Goal: Task Accomplishment & Management: Complete application form

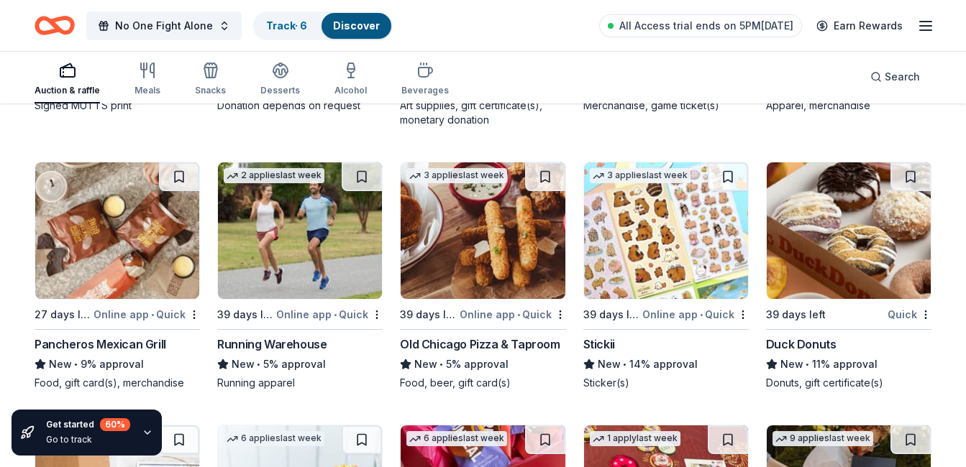
scroll to position [3958, 0]
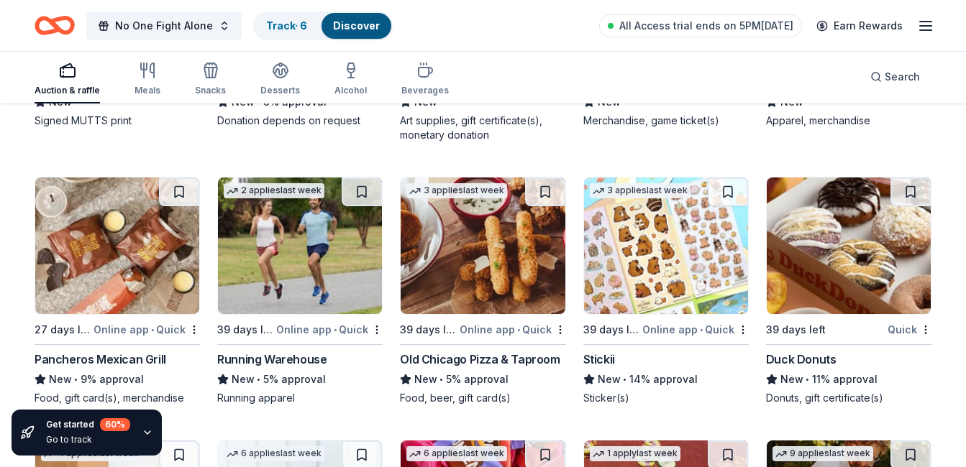
click at [279, 356] on div "Running Warehouse" at bounding box center [271, 359] width 109 height 17
click at [461, 260] on img at bounding box center [482, 246] width 164 height 137
click at [636, 242] on img at bounding box center [666, 246] width 164 height 137
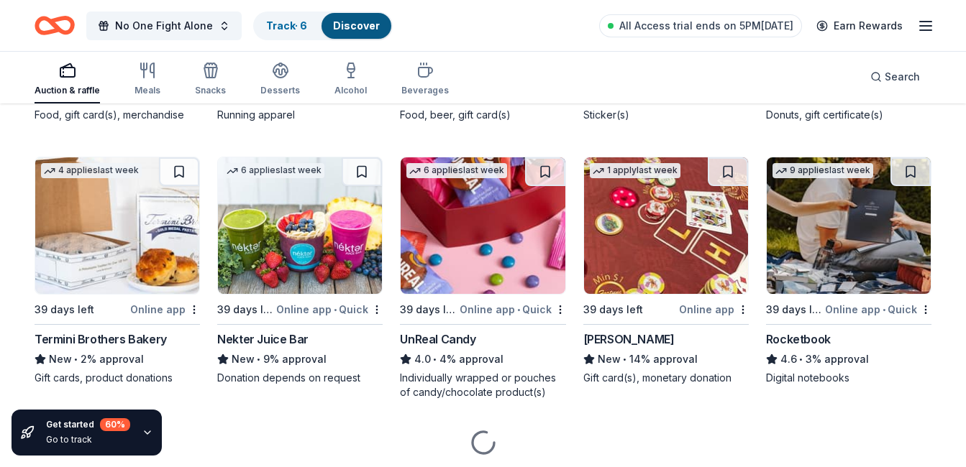
scroll to position [4250, 0]
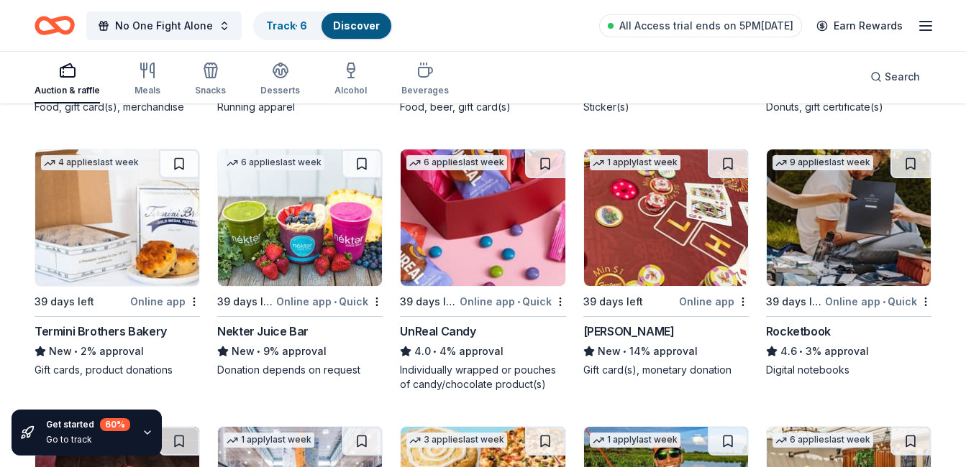
click at [498, 244] on img at bounding box center [482, 218] width 164 height 137
click at [668, 260] on img at bounding box center [666, 218] width 164 height 137
click at [646, 219] on img at bounding box center [666, 218] width 164 height 137
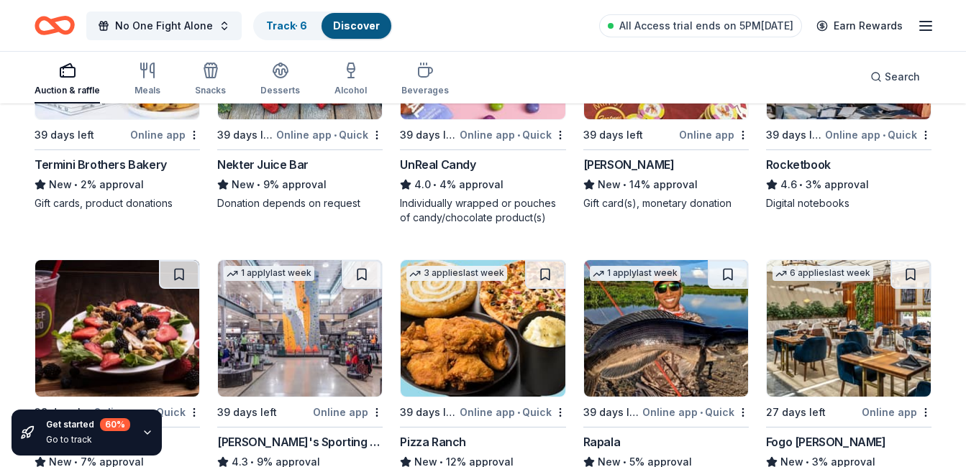
scroll to position [4601, 0]
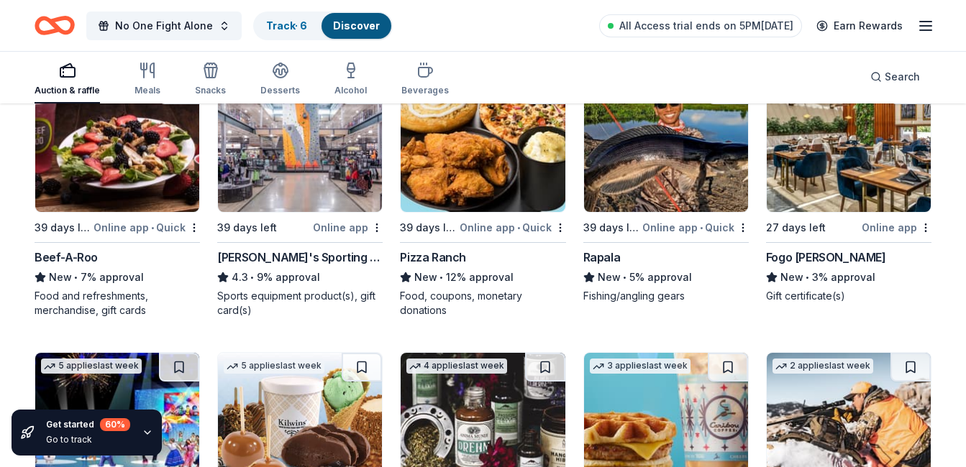
click at [268, 169] on img at bounding box center [300, 143] width 164 height 137
click at [450, 174] on img at bounding box center [482, 143] width 164 height 137
click at [654, 160] on img at bounding box center [666, 143] width 164 height 137
click at [866, 174] on img at bounding box center [848, 143] width 164 height 137
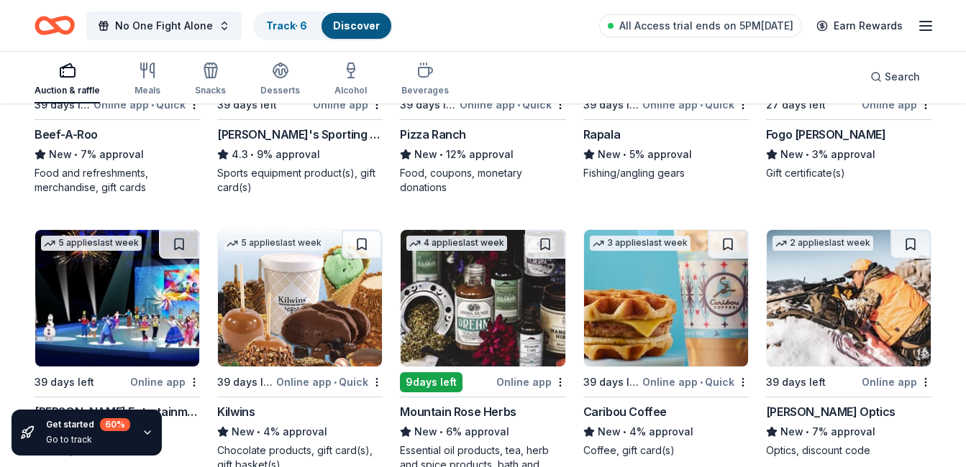
scroll to position [4844, 0]
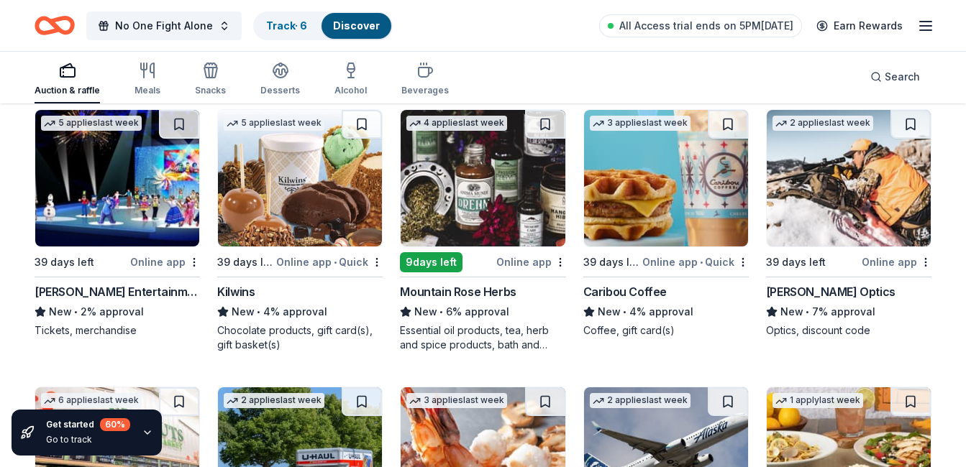
click at [98, 157] on img at bounding box center [117, 178] width 164 height 137
click at [280, 188] on img at bounding box center [300, 178] width 164 height 137
click at [487, 224] on img at bounding box center [482, 178] width 164 height 137
click at [689, 172] on img at bounding box center [666, 178] width 164 height 137
click at [812, 188] on img at bounding box center [848, 178] width 164 height 137
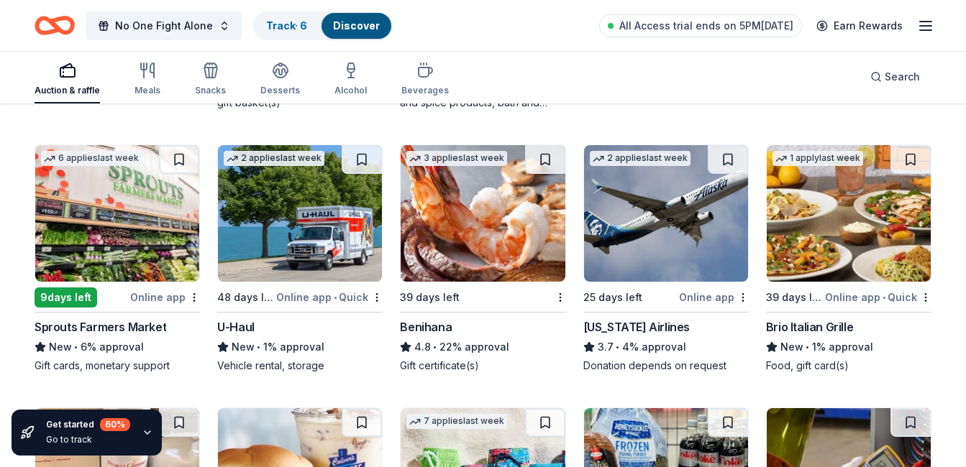
scroll to position [5115, 0]
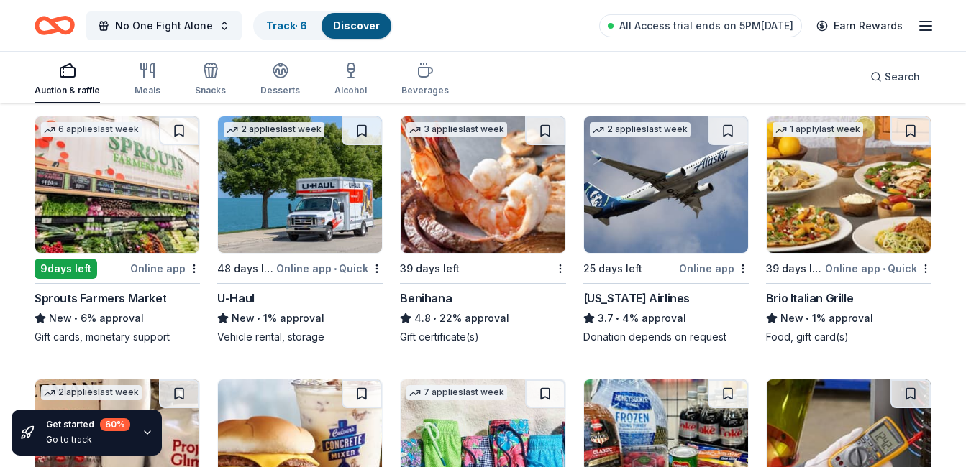
click at [132, 209] on img at bounding box center [117, 184] width 164 height 137
click at [471, 191] on img at bounding box center [482, 184] width 164 height 137
click at [678, 207] on img at bounding box center [666, 184] width 164 height 137
click at [843, 211] on img at bounding box center [848, 184] width 164 height 137
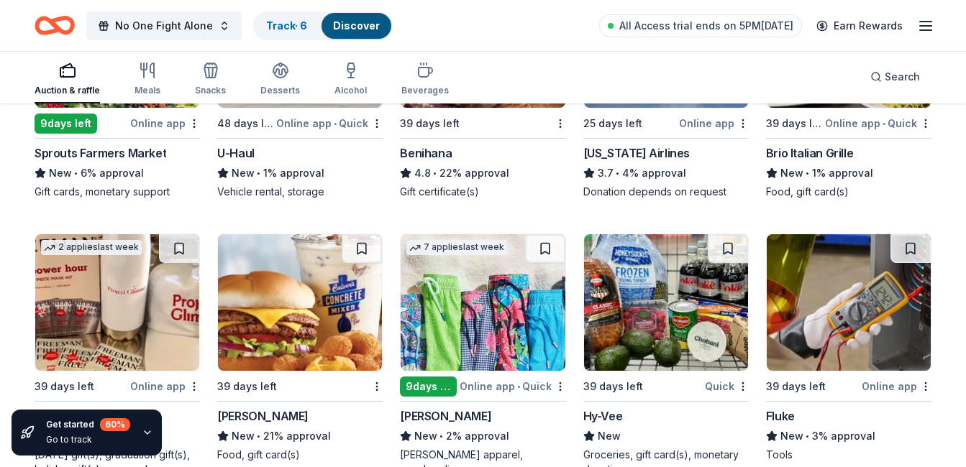
scroll to position [5377, 0]
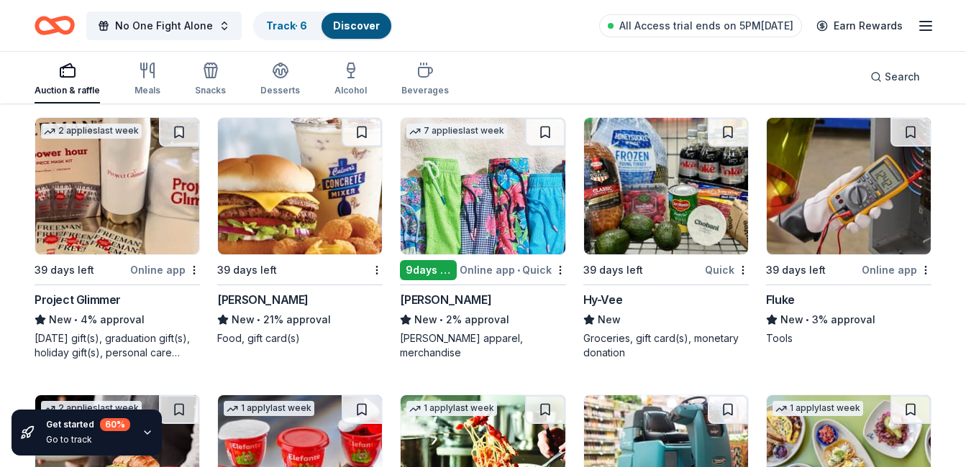
click at [115, 193] on img at bounding box center [117, 186] width 164 height 137
click at [285, 178] on img at bounding box center [300, 186] width 164 height 137
click at [457, 212] on img at bounding box center [482, 186] width 164 height 137
click at [655, 205] on img at bounding box center [666, 186] width 164 height 137
click at [798, 196] on img at bounding box center [848, 186] width 164 height 137
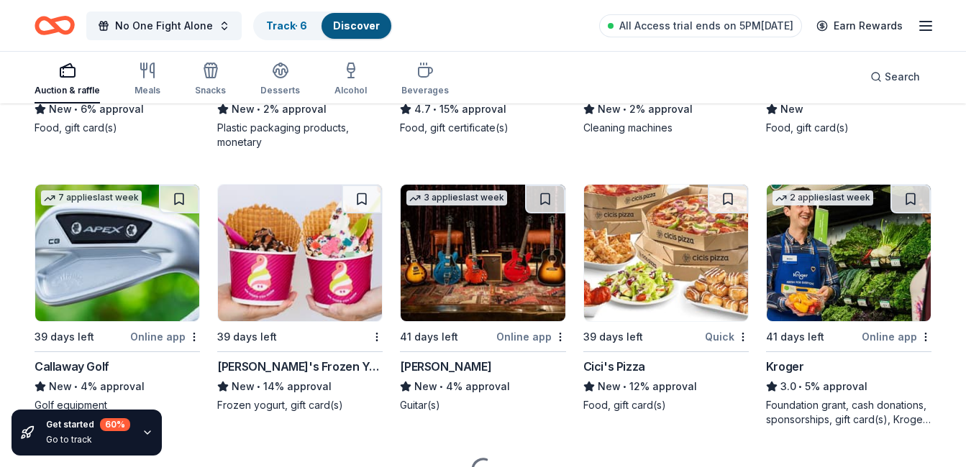
scroll to position [5886, 0]
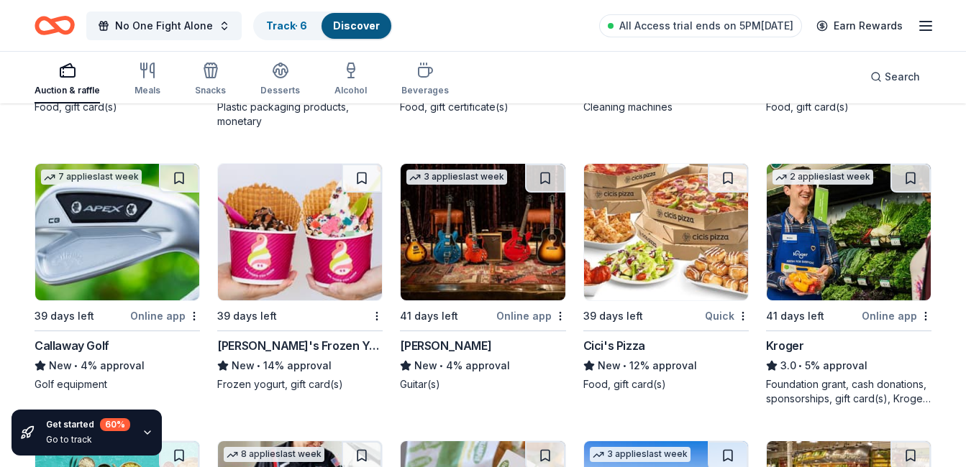
click at [86, 218] on img at bounding box center [117, 232] width 164 height 137
click at [505, 260] on img at bounding box center [482, 232] width 164 height 137
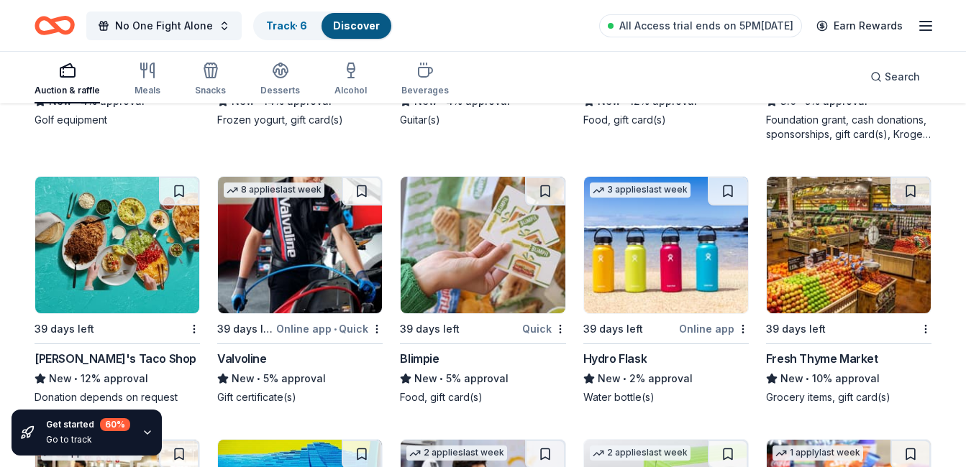
scroll to position [6208, 0]
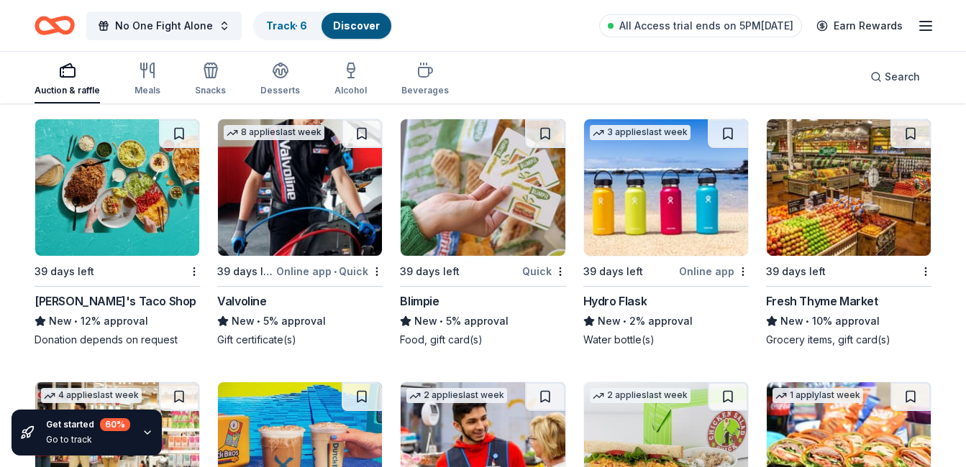
click at [98, 191] on img at bounding box center [117, 187] width 164 height 137
click at [293, 233] on img at bounding box center [300, 187] width 164 height 137
click at [487, 193] on img at bounding box center [482, 187] width 164 height 137
click at [644, 193] on img at bounding box center [666, 187] width 164 height 137
click at [833, 206] on img at bounding box center [848, 187] width 164 height 137
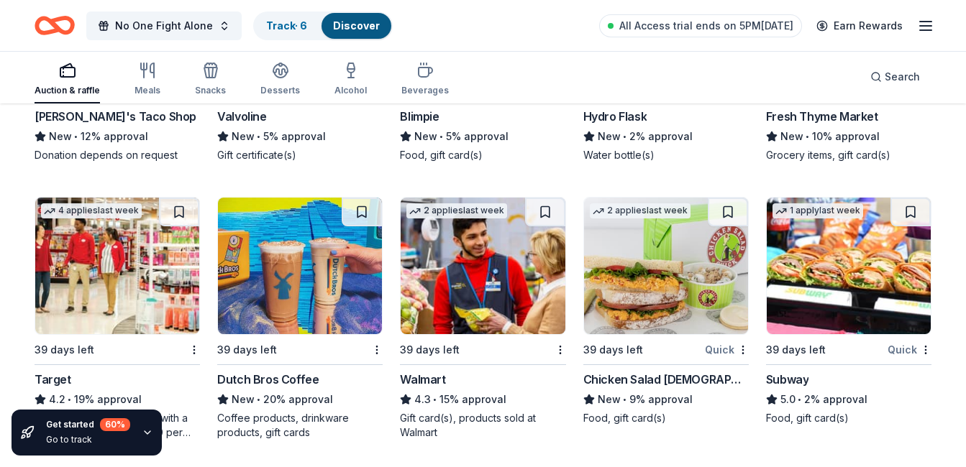
scroll to position [6480, 0]
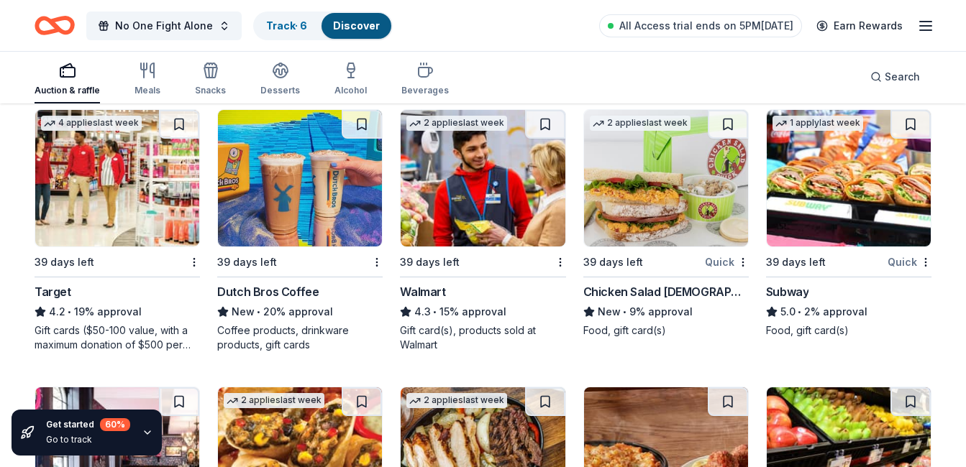
click at [96, 219] on img at bounding box center [117, 178] width 164 height 137
click at [293, 202] on img at bounding box center [300, 178] width 164 height 137
click at [809, 220] on img at bounding box center [848, 178] width 164 height 137
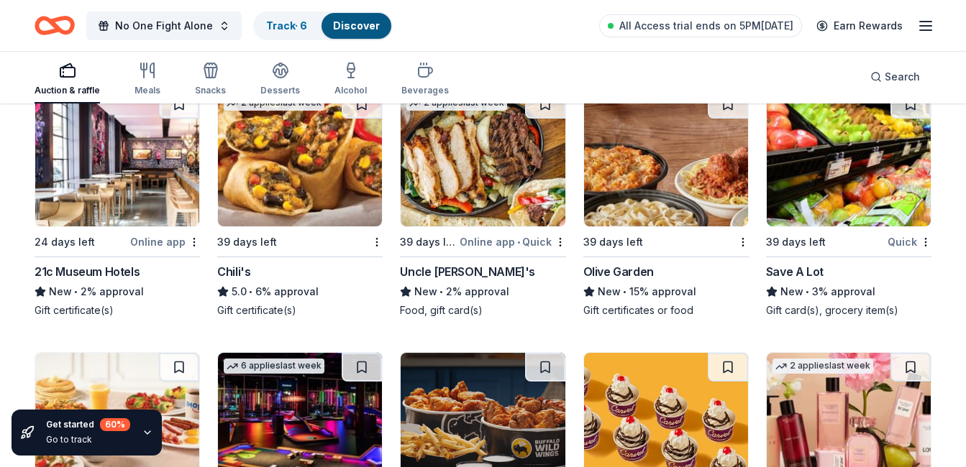
scroll to position [6716, 0]
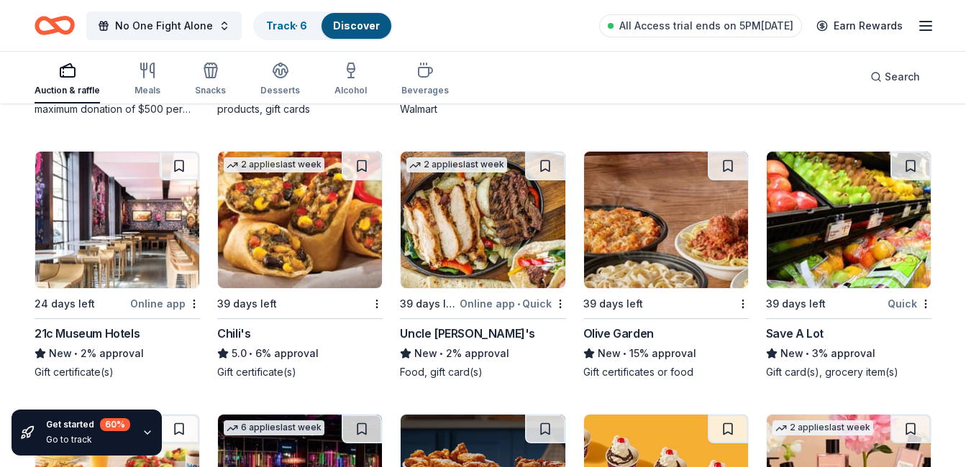
click at [651, 224] on img at bounding box center [666, 220] width 164 height 137
click at [858, 188] on img at bounding box center [848, 220] width 164 height 137
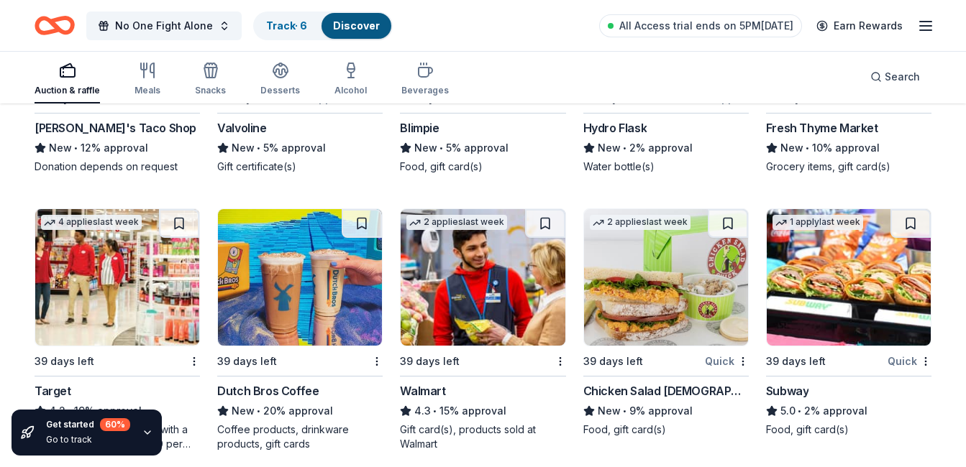
scroll to position [6393, 0]
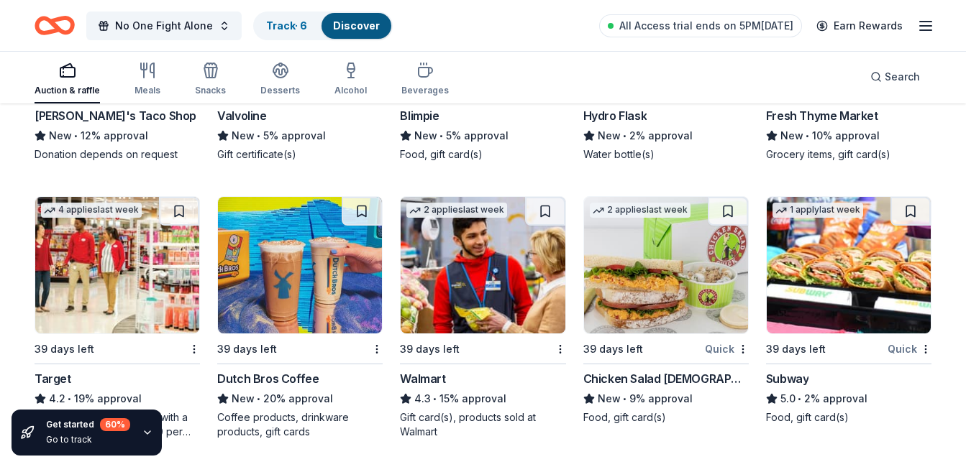
click at [477, 287] on img at bounding box center [482, 265] width 164 height 137
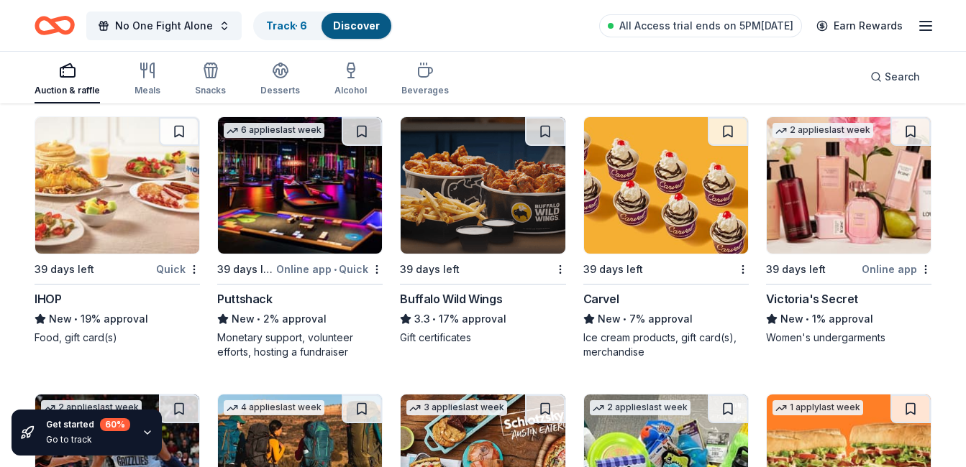
scroll to position [6987, 0]
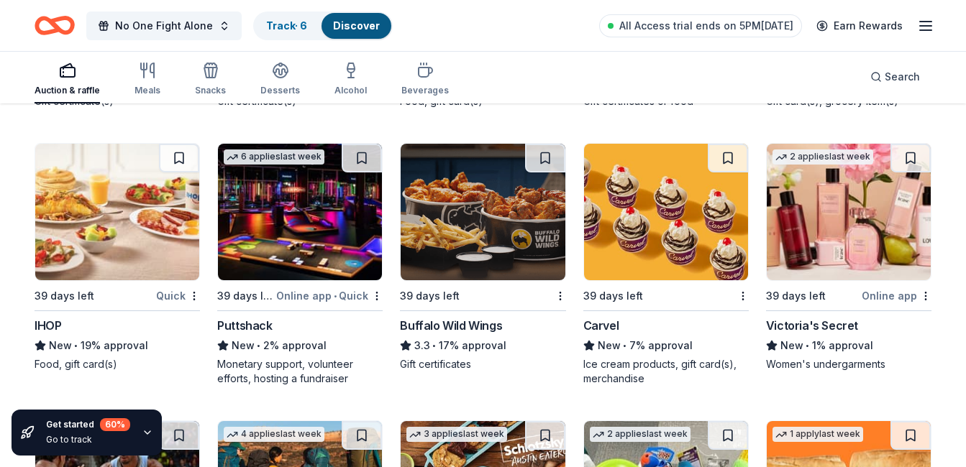
click at [324, 231] on img at bounding box center [300, 212] width 164 height 137
click at [632, 198] on img at bounding box center [666, 212] width 164 height 137
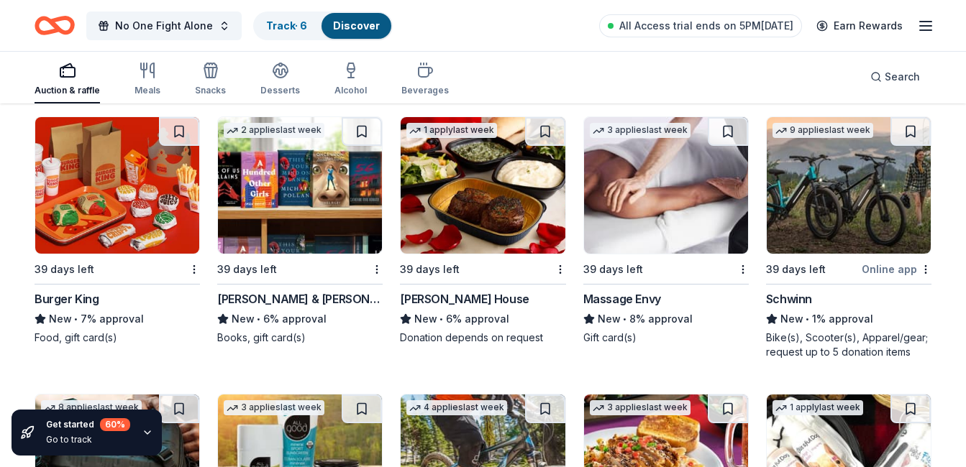
scroll to position [7846, 0]
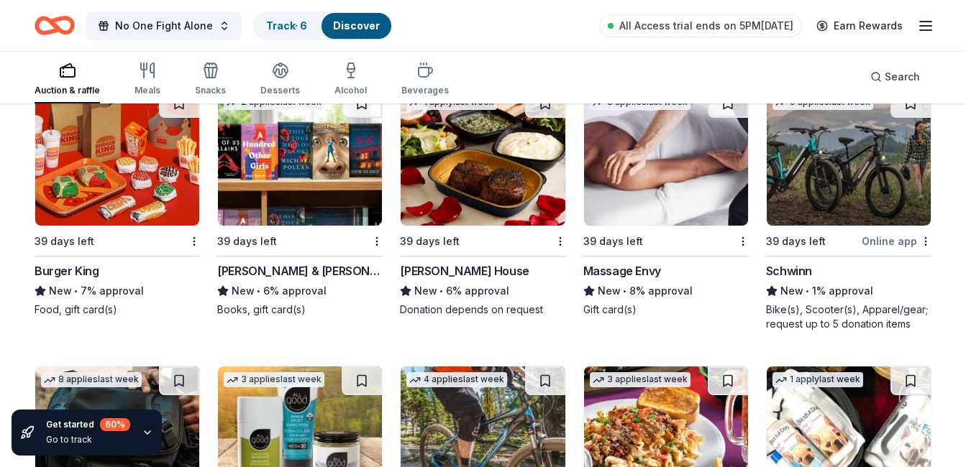
click at [616, 280] on div "Massage Envy" at bounding box center [622, 270] width 78 height 17
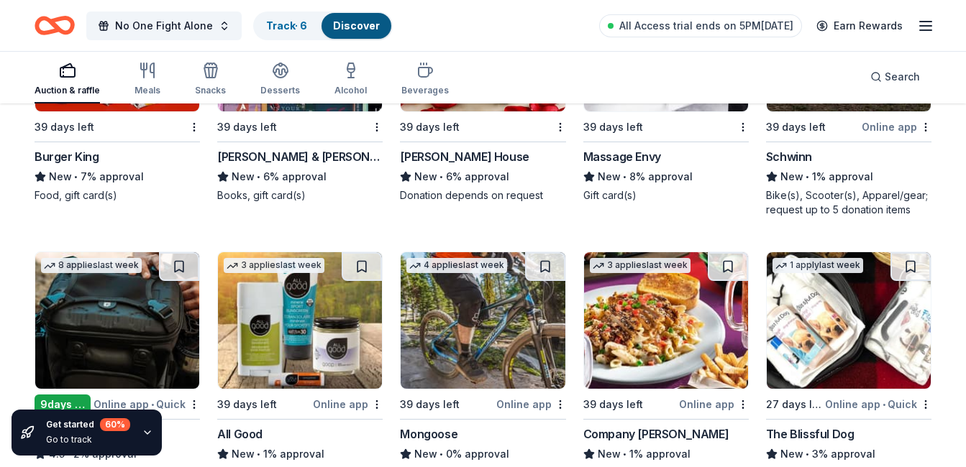
scroll to position [8074, 0]
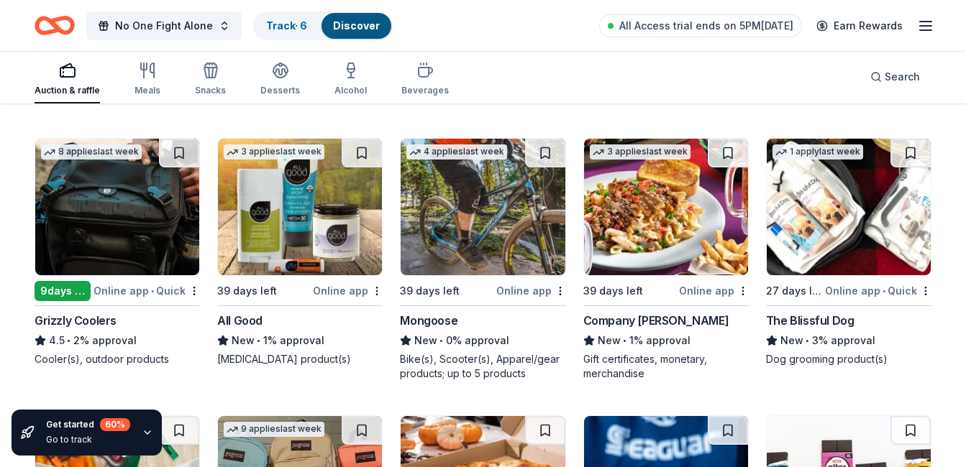
click at [83, 329] on div "Grizzly Coolers" at bounding box center [76, 320] width 82 height 17
click at [253, 329] on div "All Good" at bounding box center [239, 320] width 45 height 17
click at [483, 233] on img at bounding box center [482, 207] width 164 height 137
click at [664, 223] on img at bounding box center [666, 207] width 164 height 137
click at [814, 234] on img at bounding box center [848, 207] width 164 height 137
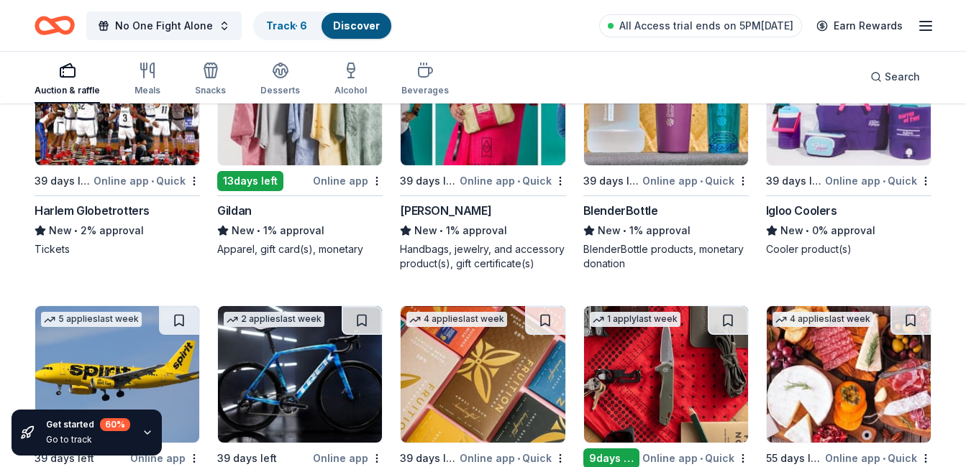
scroll to position [8931, 0]
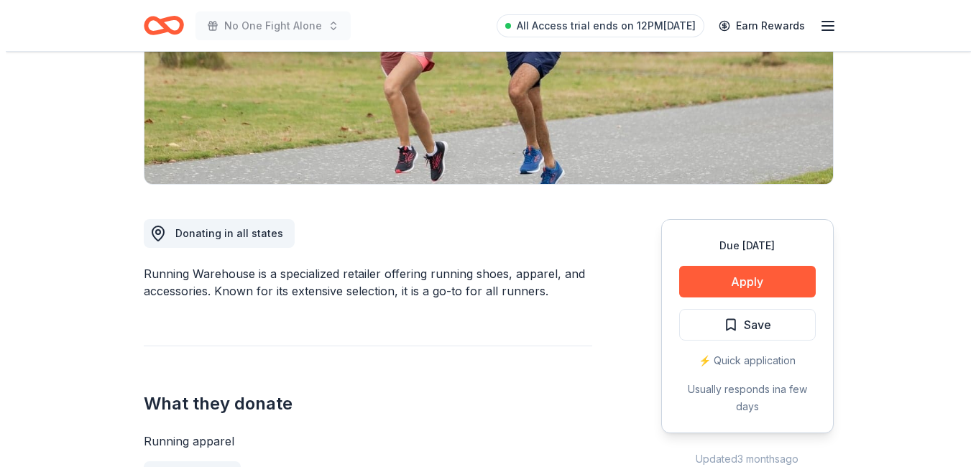
scroll to position [285, 0]
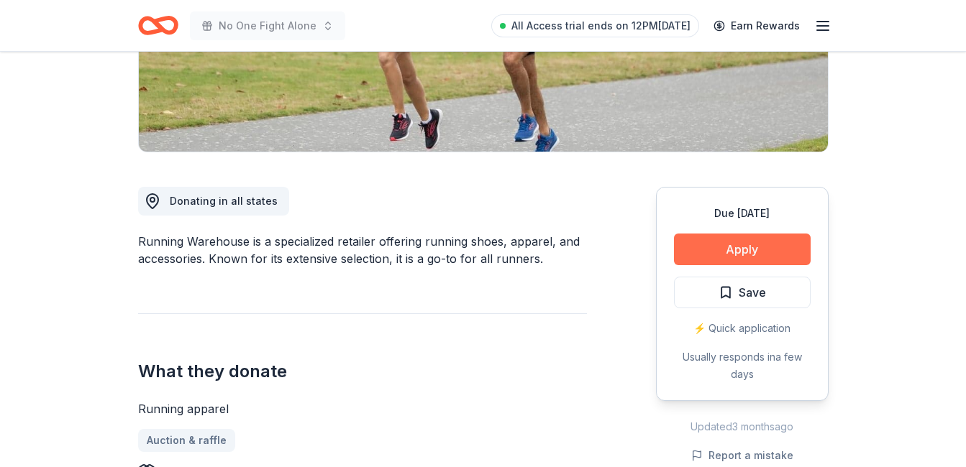
click at [711, 247] on button "Apply" at bounding box center [742, 250] width 137 height 32
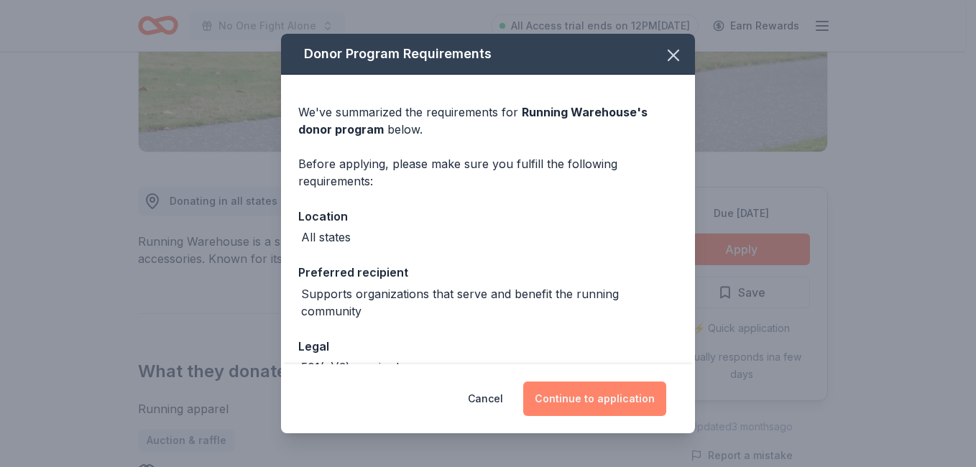
click at [602, 400] on button "Continue to application" at bounding box center [594, 399] width 143 height 35
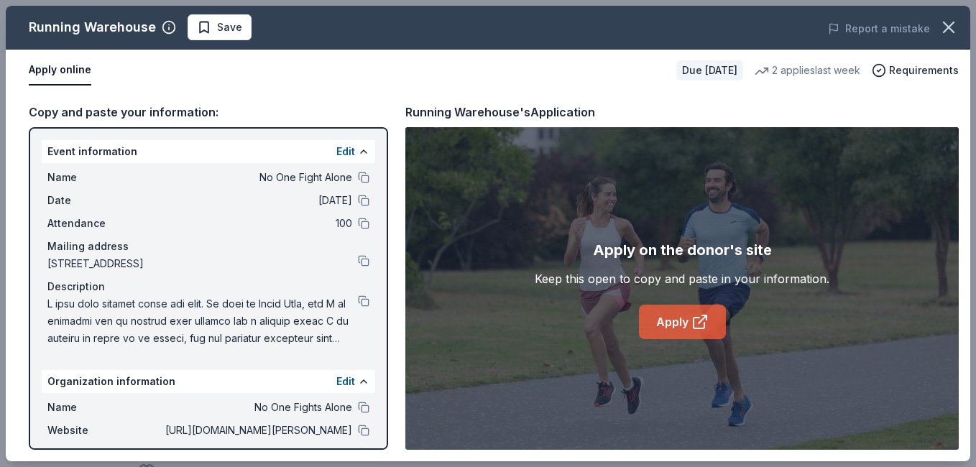
click at [677, 329] on link "Apply" at bounding box center [682, 322] width 87 height 35
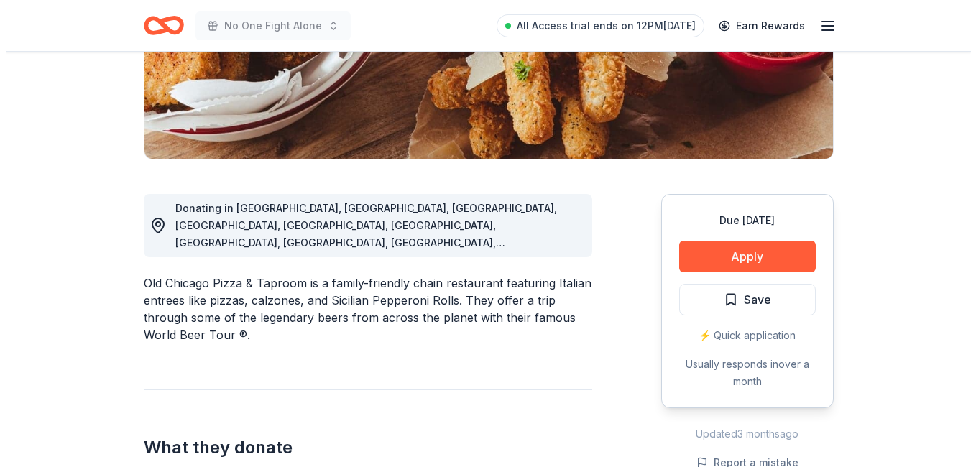
scroll to position [270, 0]
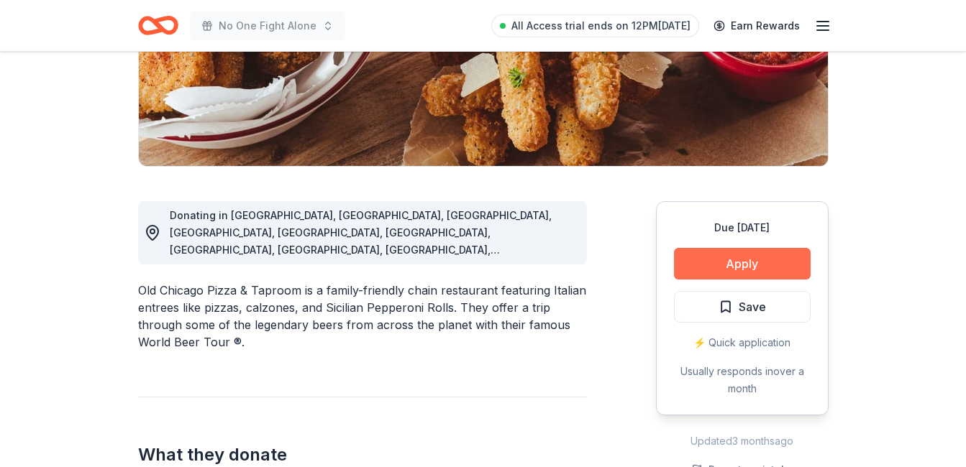
click at [713, 267] on button "Apply" at bounding box center [742, 264] width 137 height 32
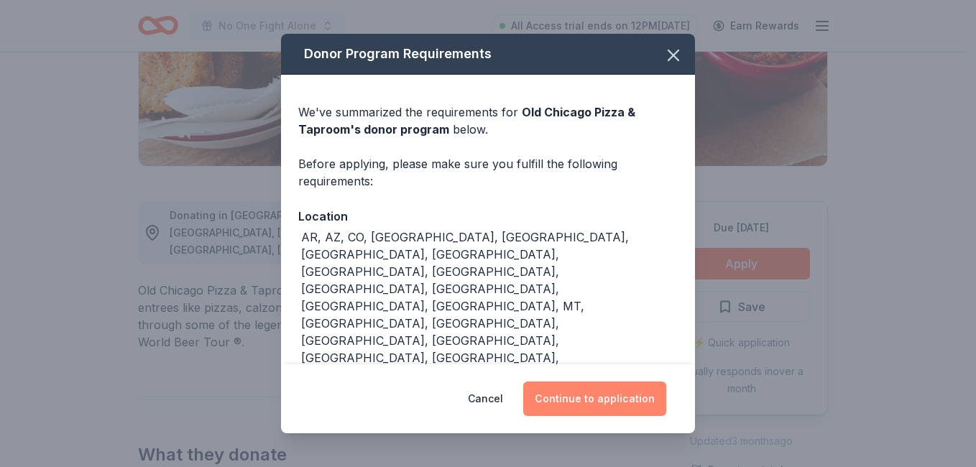
click at [577, 382] on button "Continue to application" at bounding box center [594, 399] width 143 height 35
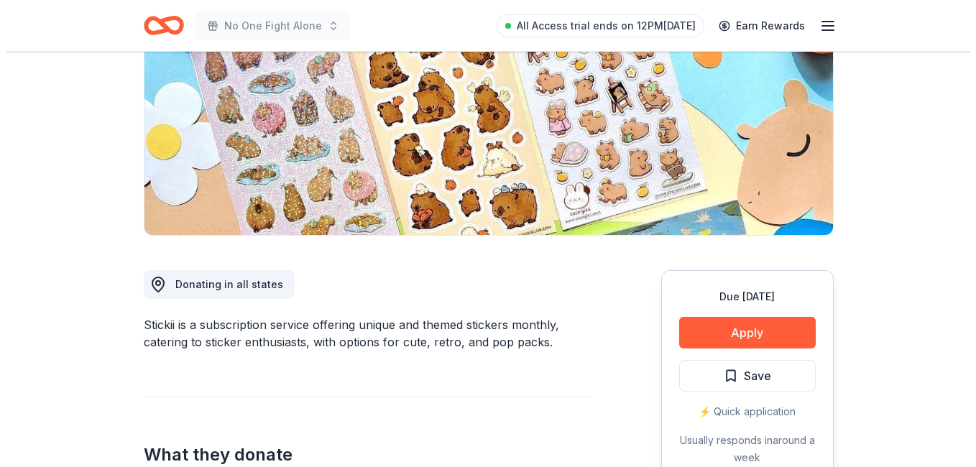
scroll to position [216, 0]
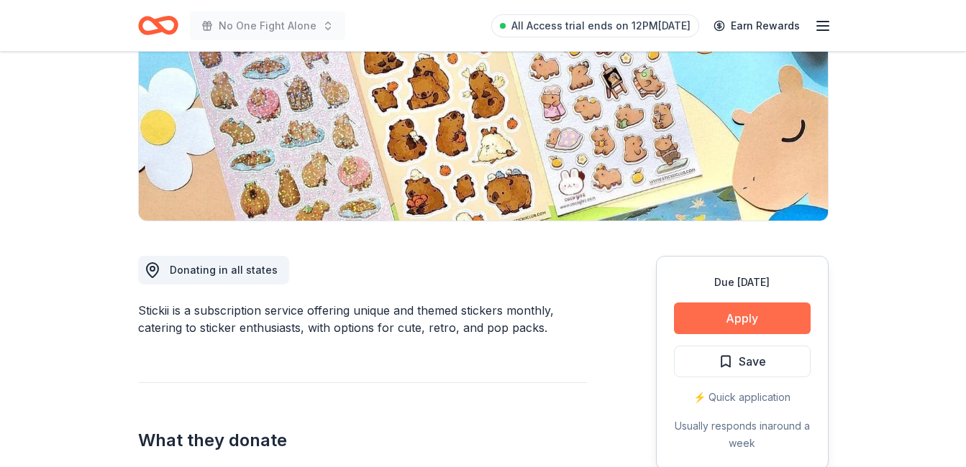
click at [715, 321] on button "Apply" at bounding box center [742, 319] width 137 height 32
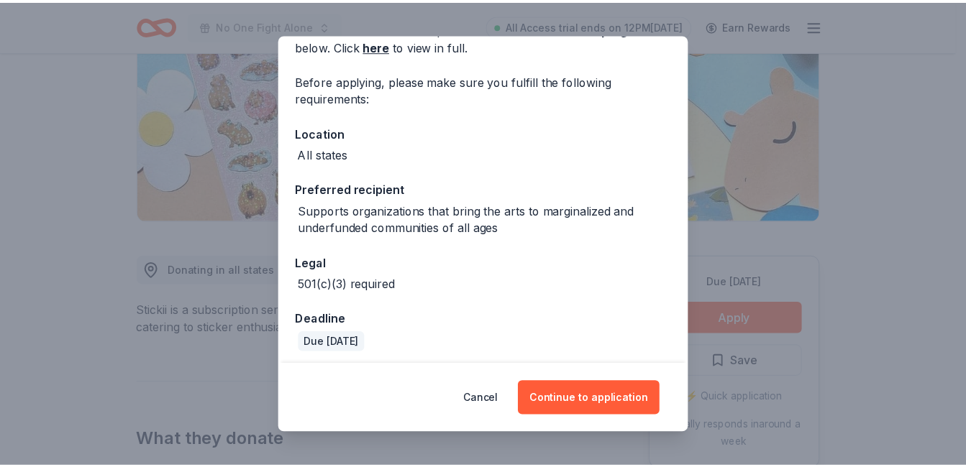
scroll to position [88, 0]
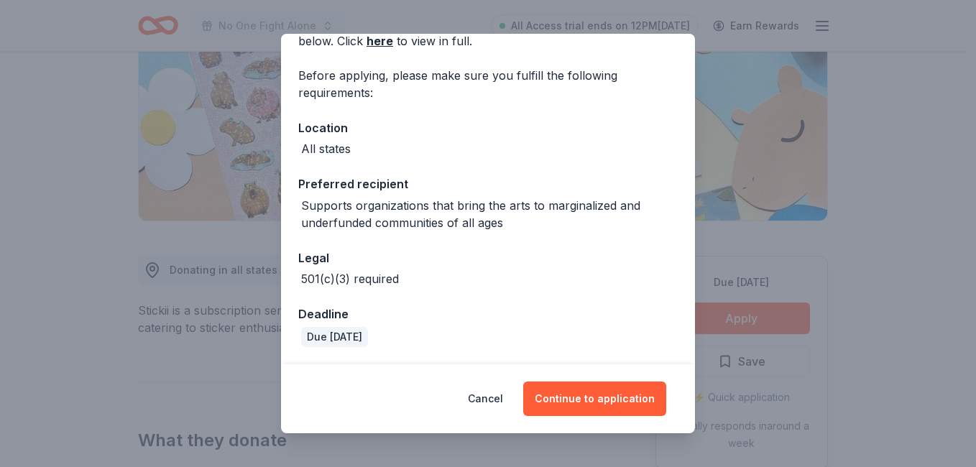
click at [863, 82] on div "Donor Program Requirements We've summarized the requirements for Stickii 's don…" at bounding box center [488, 233] width 976 height 467
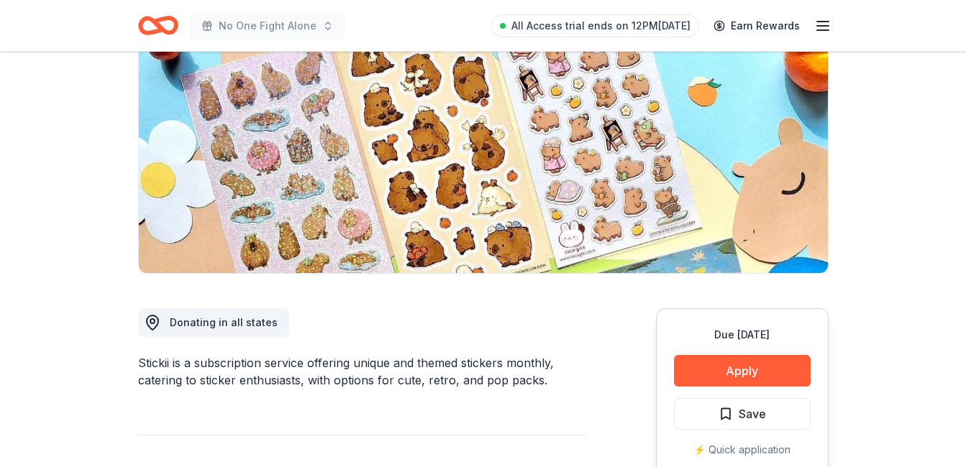
scroll to position [0, 0]
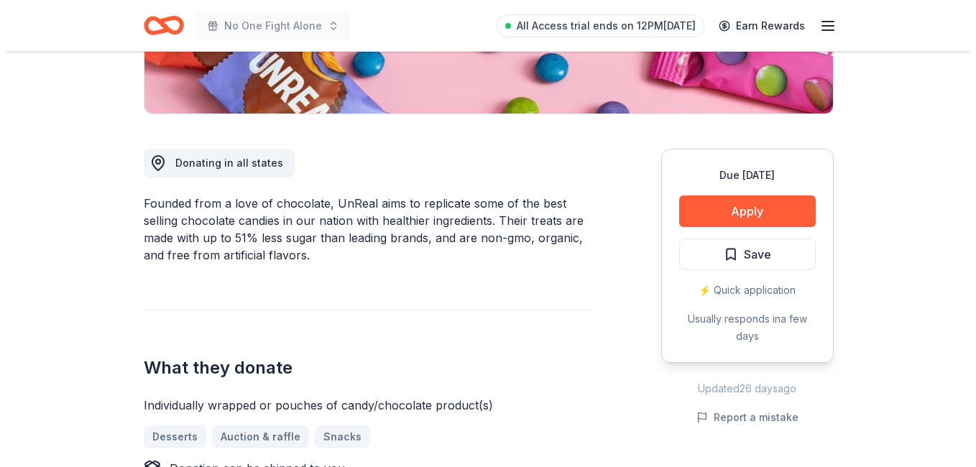
scroll to position [301, 0]
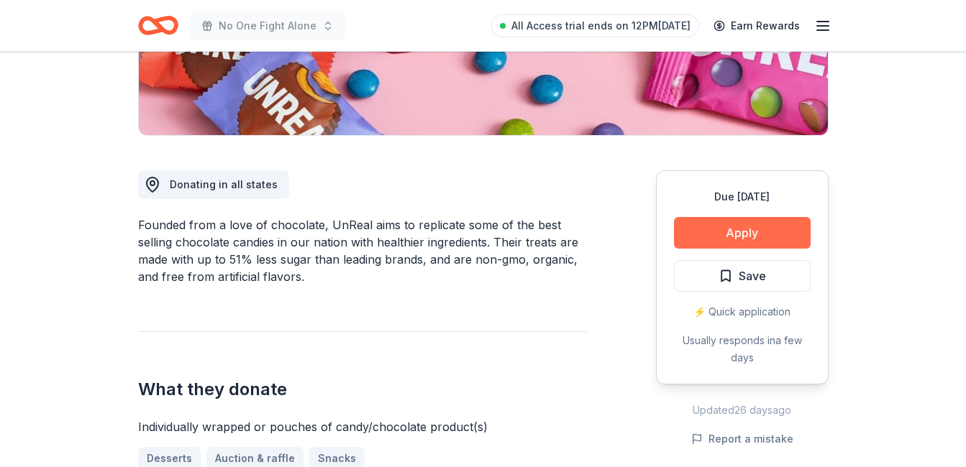
click at [764, 227] on button "Apply" at bounding box center [742, 233] width 137 height 32
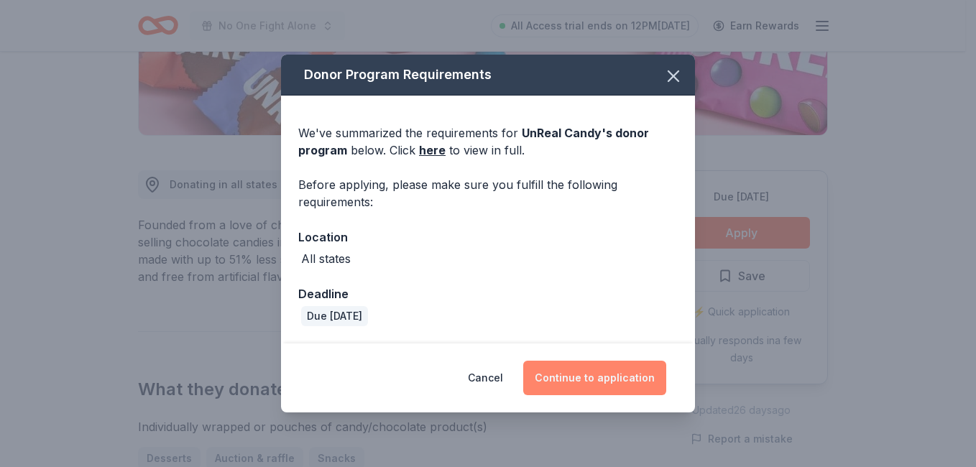
click at [589, 377] on button "Continue to application" at bounding box center [594, 378] width 143 height 35
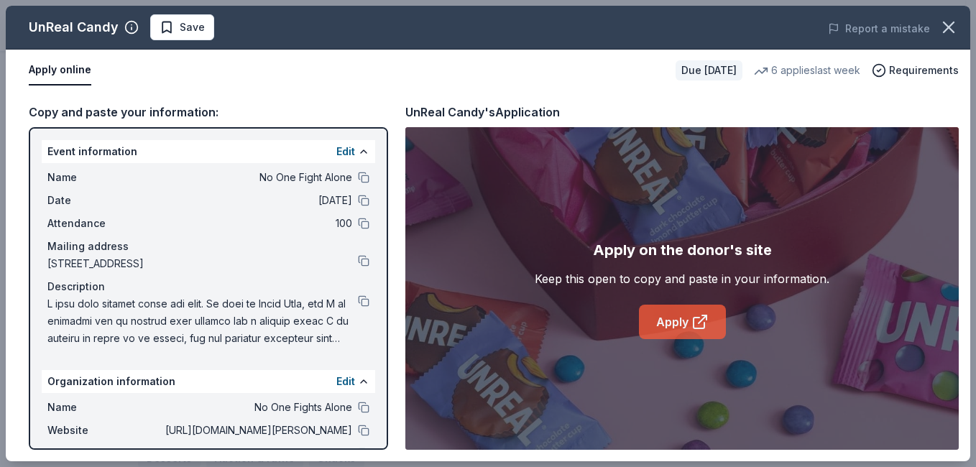
click at [689, 313] on link "Apply" at bounding box center [682, 322] width 87 height 35
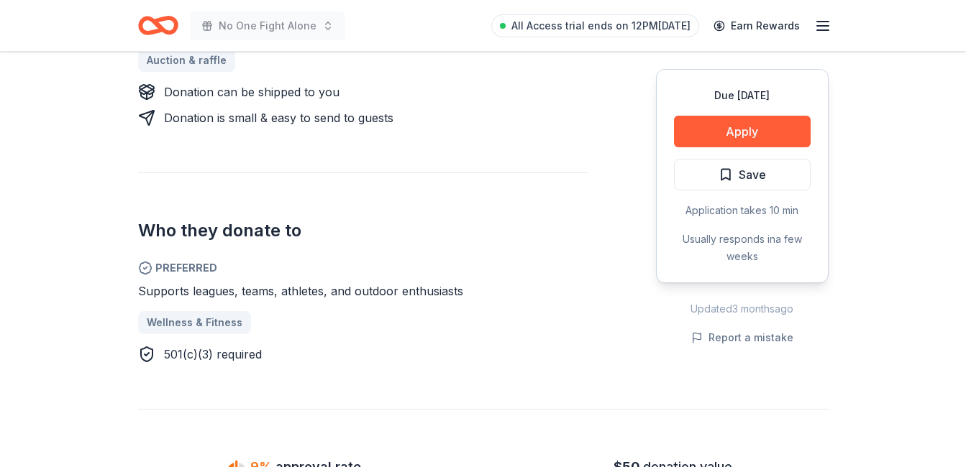
scroll to position [657, 0]
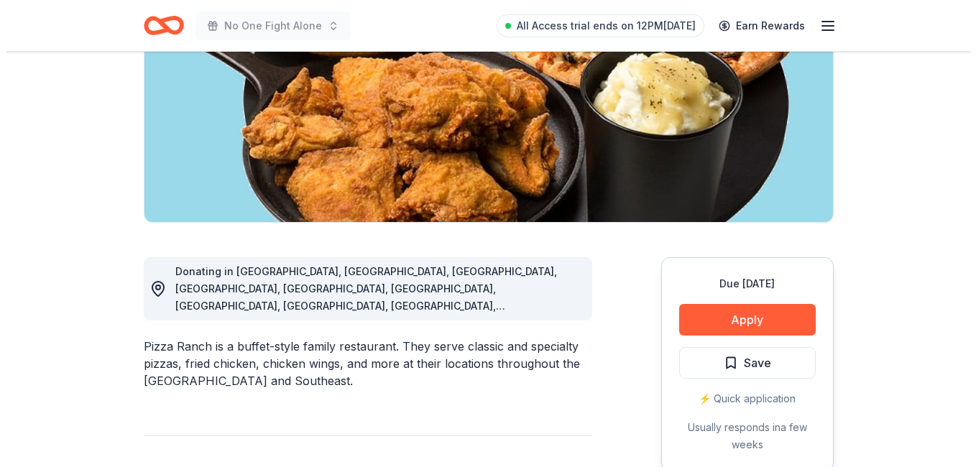
scroll to position [303, 0]
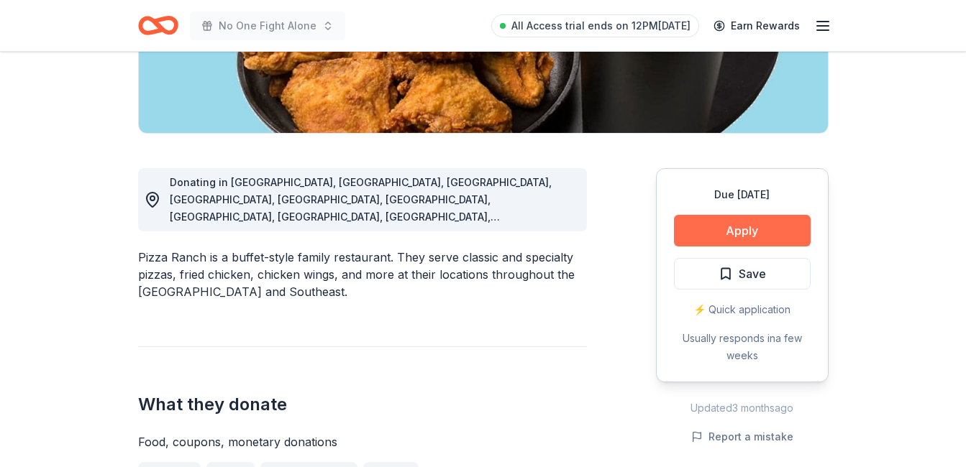
click at [746, 231] on button "Apply" at bounding box center [742, 231] width 137 height 32
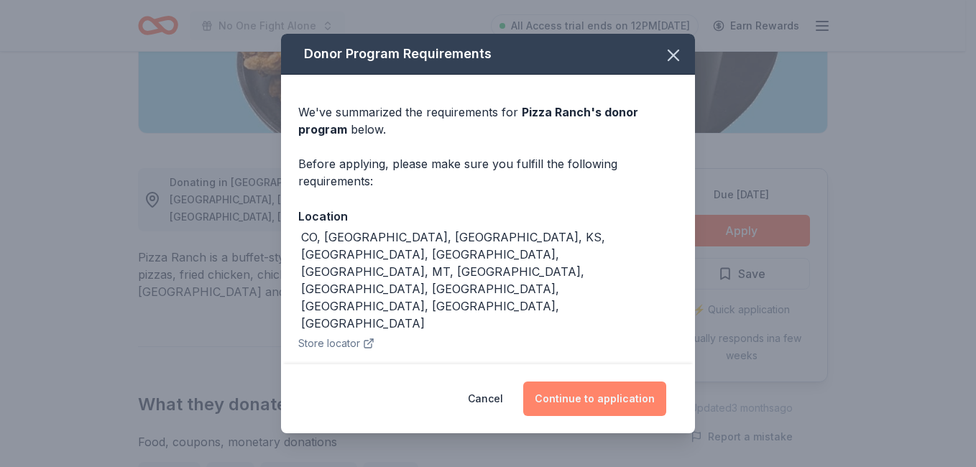
click at [575, 382] on button "Continue to application" at bounding box center [594, 399] width 143 height 35
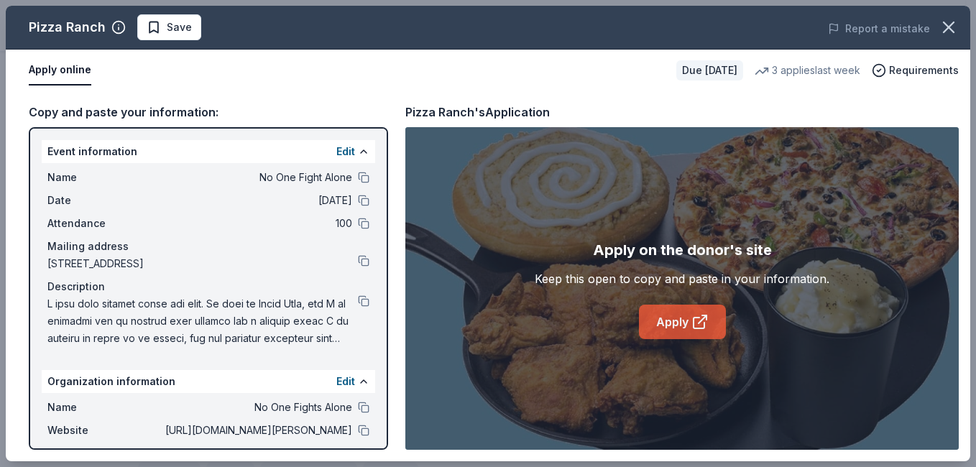
click at [680, 318] on link "Apply" at bounding box center [682, 322] width 87 height 35
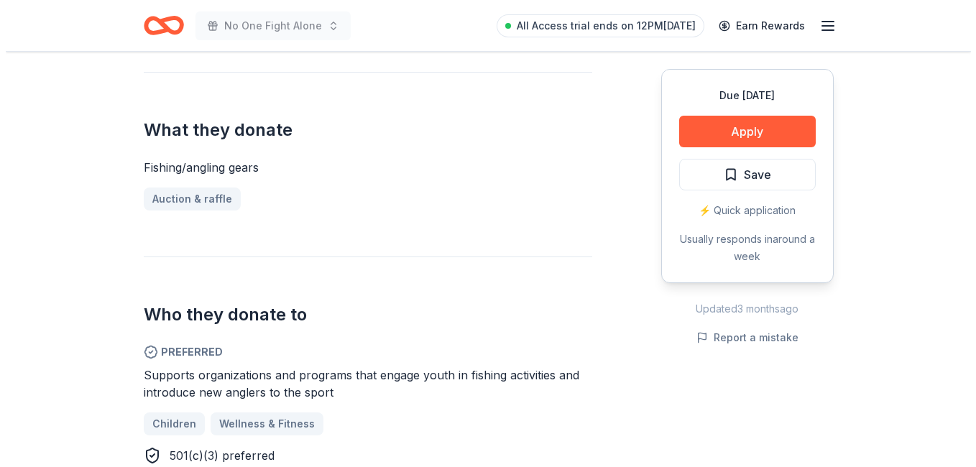
scroll to position [508, 0]
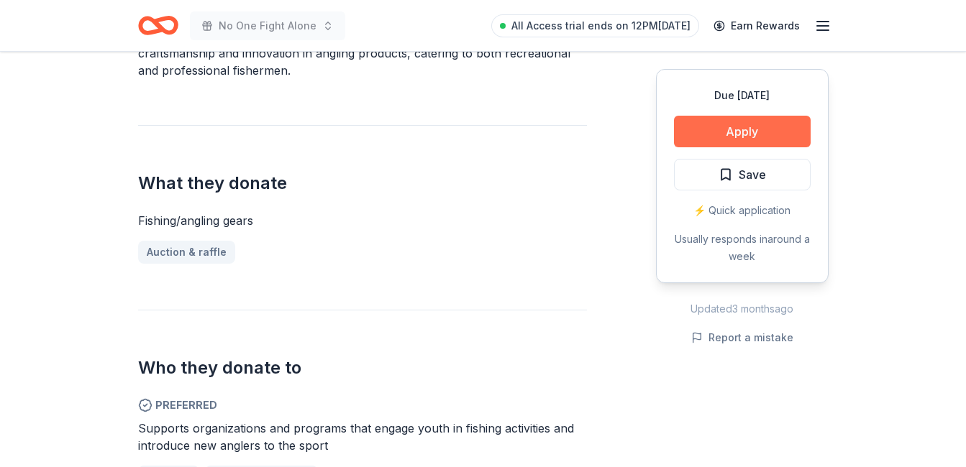
click at [771, 130] on button "Apply" at bounding box center [742, 132] width 137 height 32
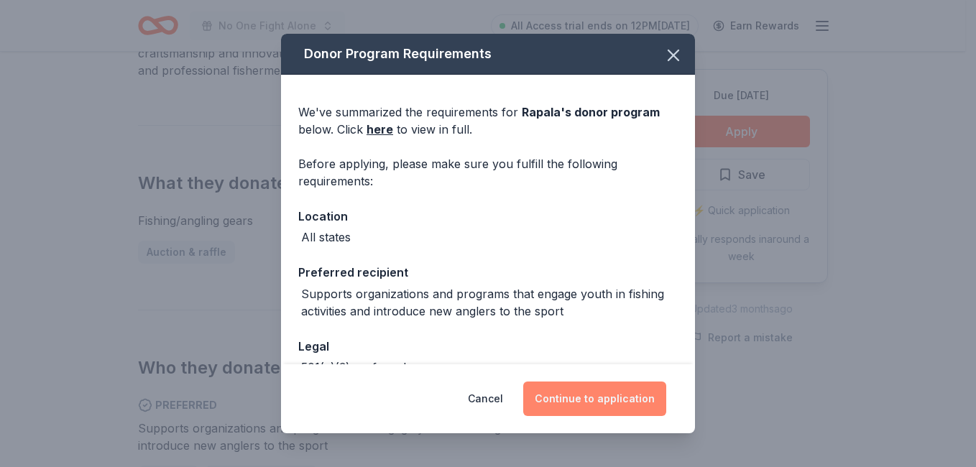
click at [602, 403] on button "Continue to application" at bounding box center [594, 399] width 143 height 35
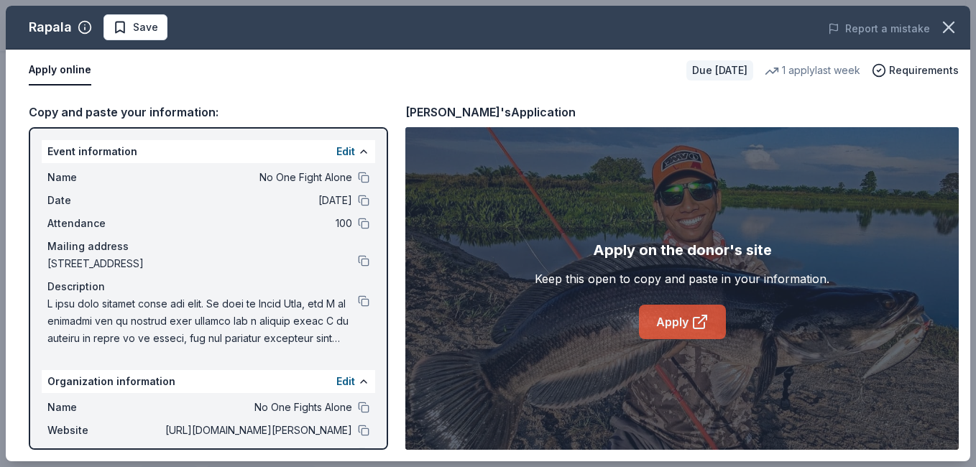
click at [655, 328] on link "Apply" at bounding box center [682, 322] width 87 height 35
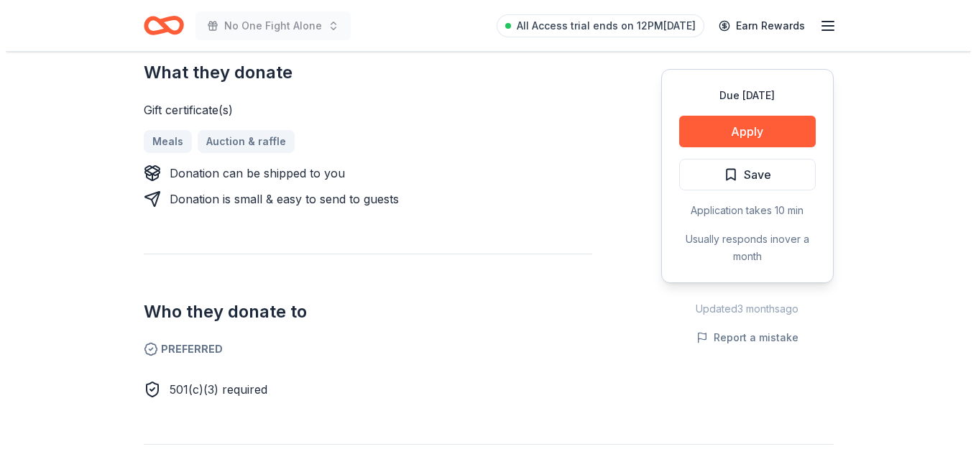
scroll to position [578, 0]
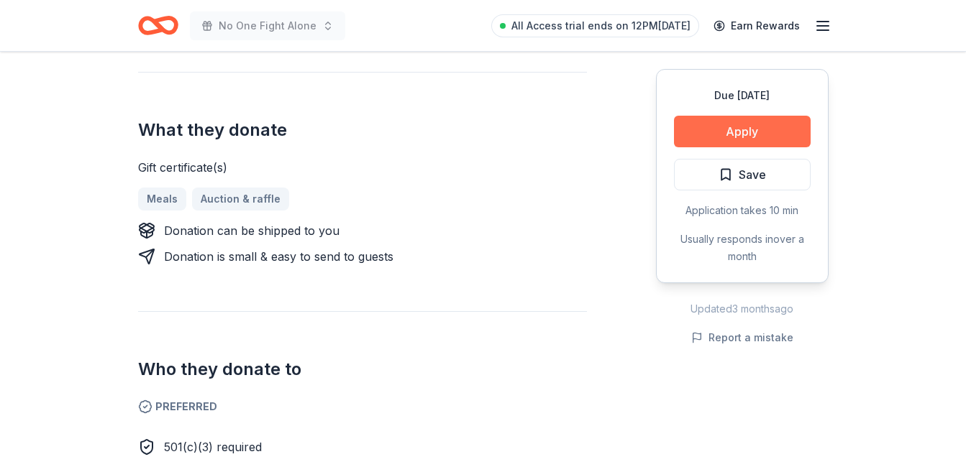
click at [779, 133] on button "Apply" at bounding box center [742, 132] width 137 height 32
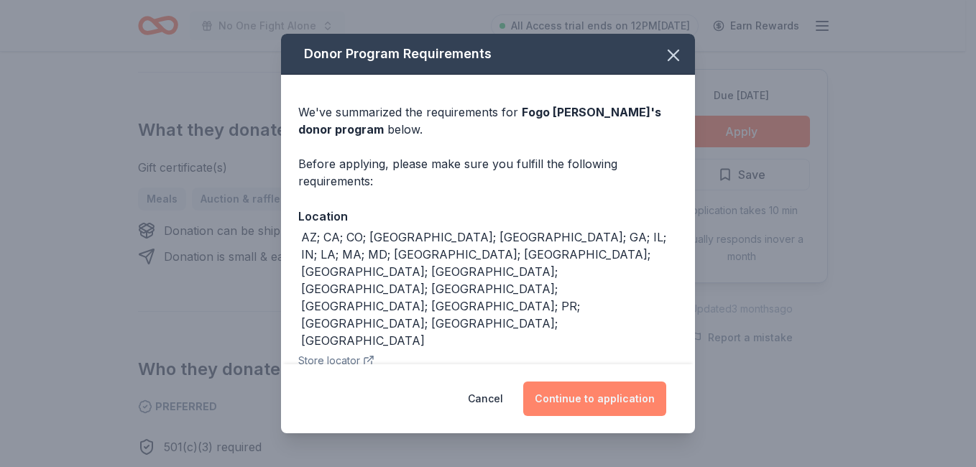
click at [620, 402] on button "Continue to application" at bounding box center [594, 399] width 143 height 35
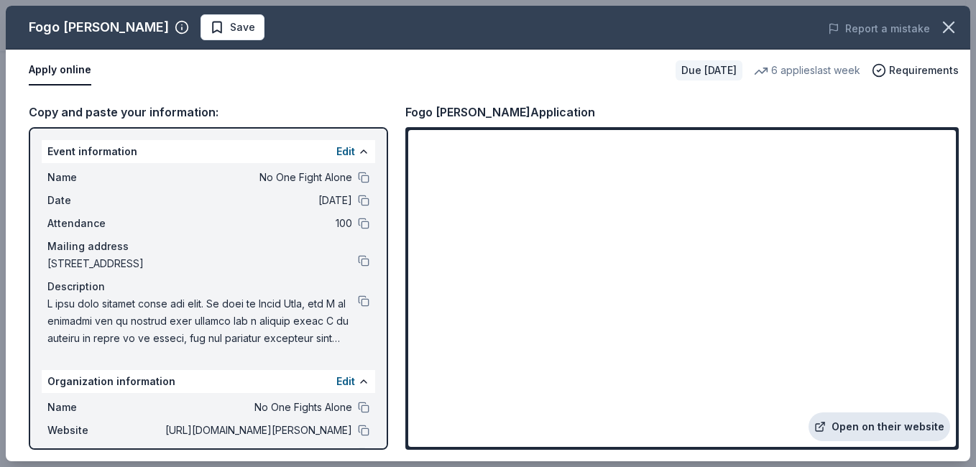
click at [858, 428] on link "Open on their website" at bounding box center [880, 427] width 142 height 29
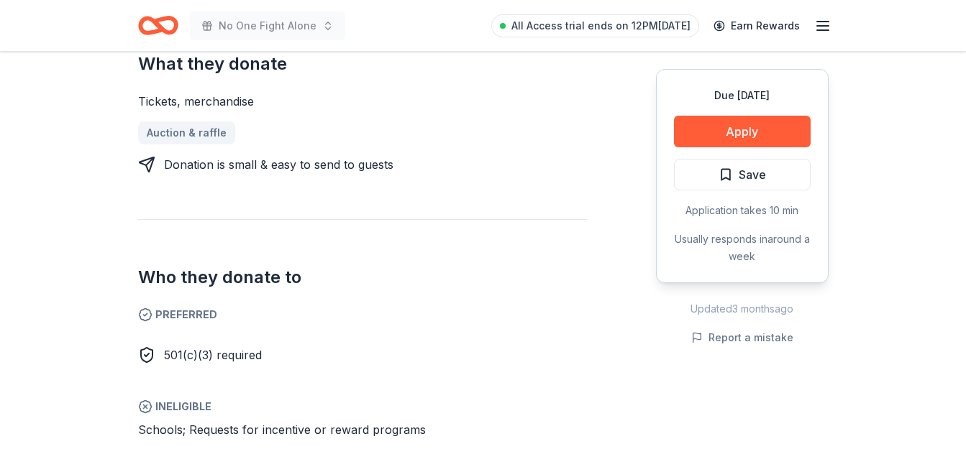
scroll to position [599, 0]
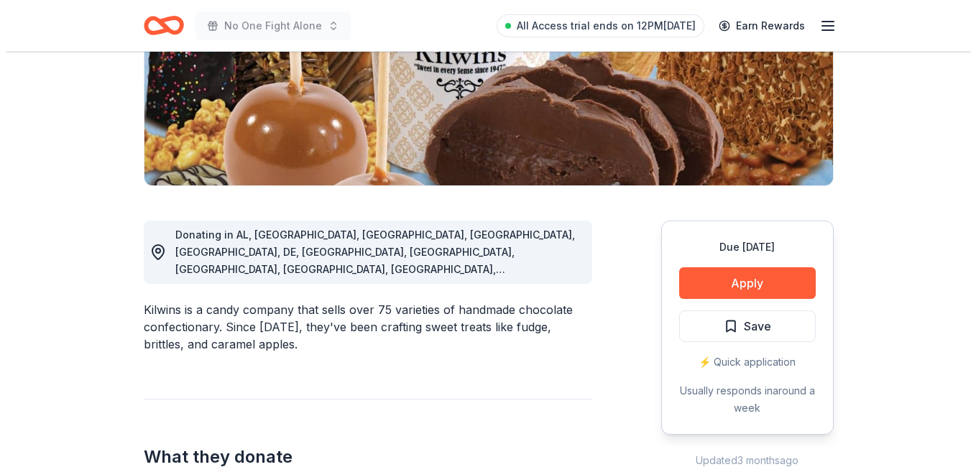
scroll to position [285, 0]
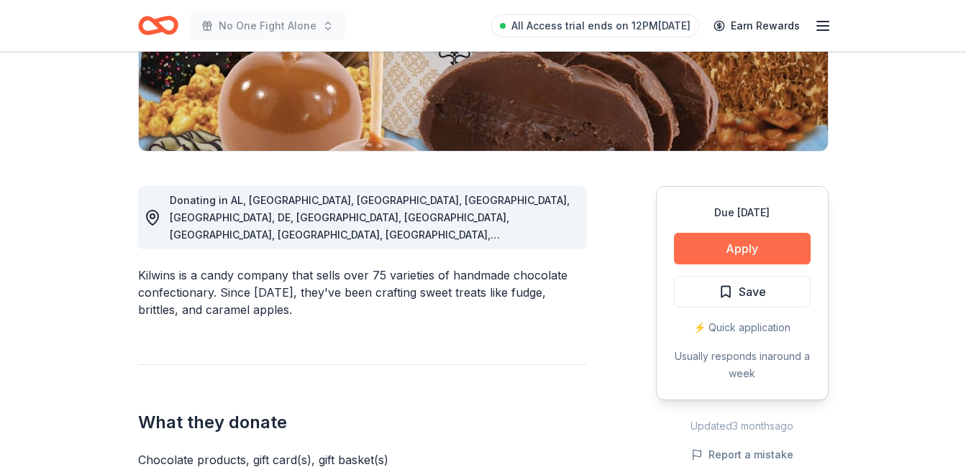
click at [759, 245] on button "Apply" at bounding box center [742, 249] width 137 height 32
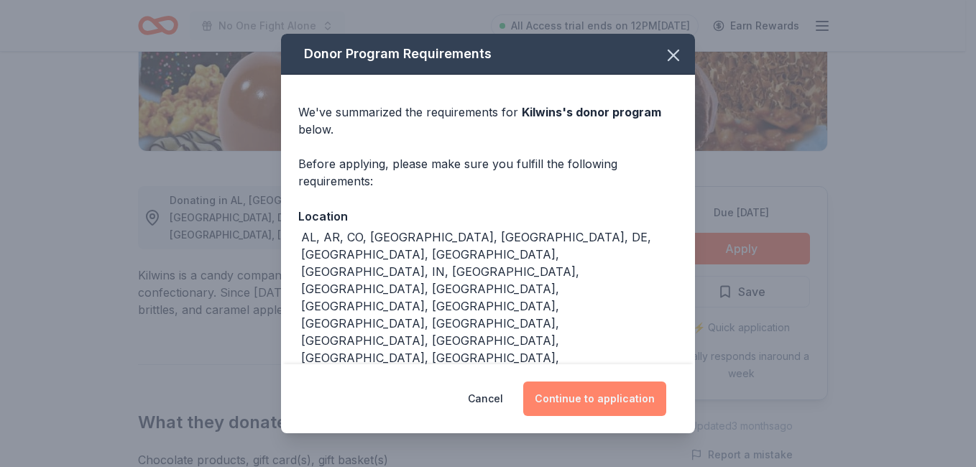
click at [591, 392] on button "Continue to application" at bounding box center [594, 399] width 143 height 35
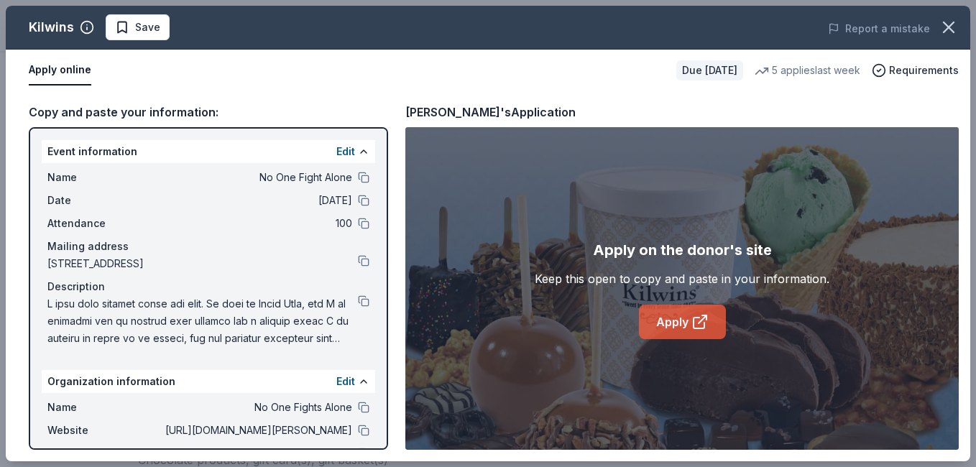
click at [689, 328] on link "Apply" at bounding box center [682, 322] width 87 height 35
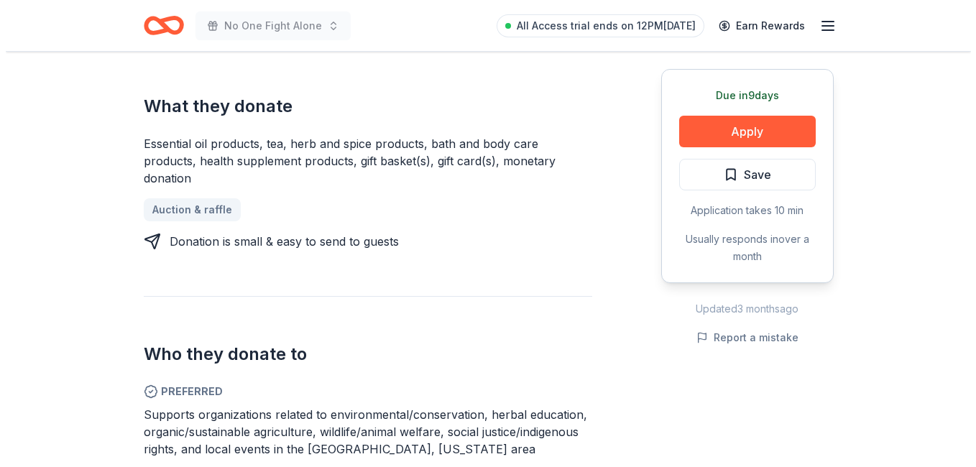
scroll to position [564, 0]
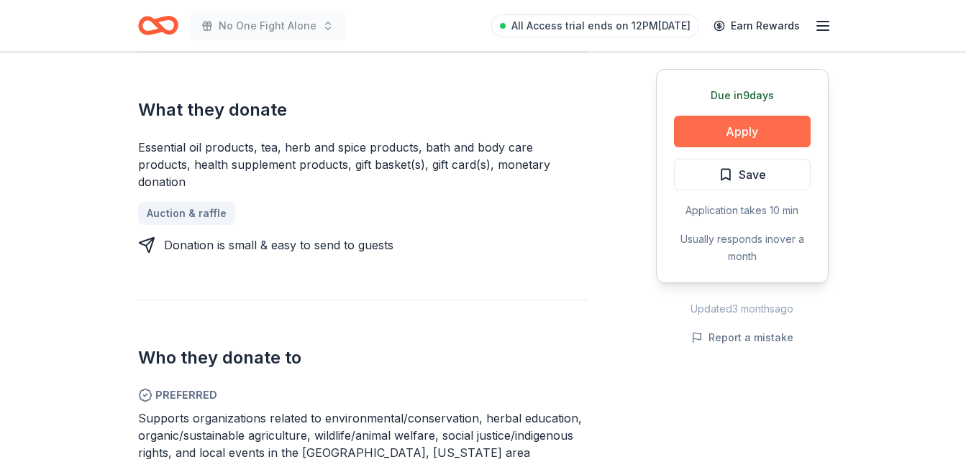
click at [751, 134] on button "Apply" at bounding box center [742, 132] width 137 height 32
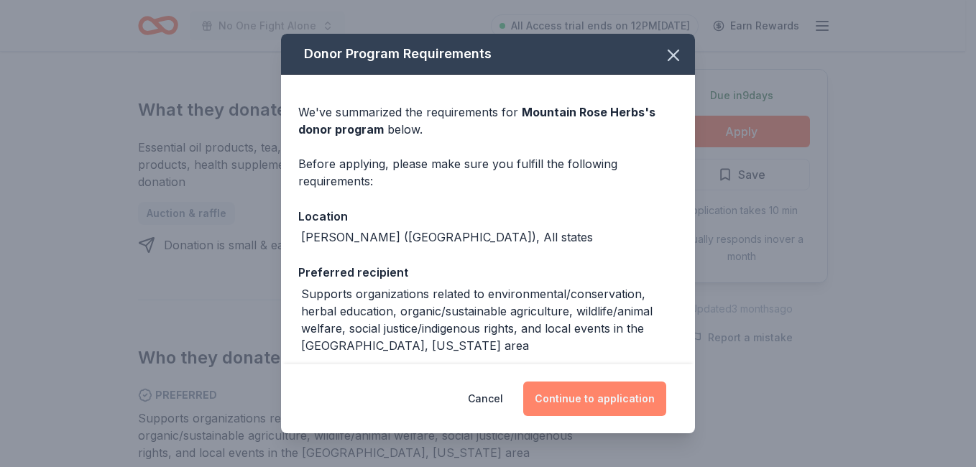
click at [590, 402] on button "Continue to application" at bounding box center [594, 399] width 143 height 35
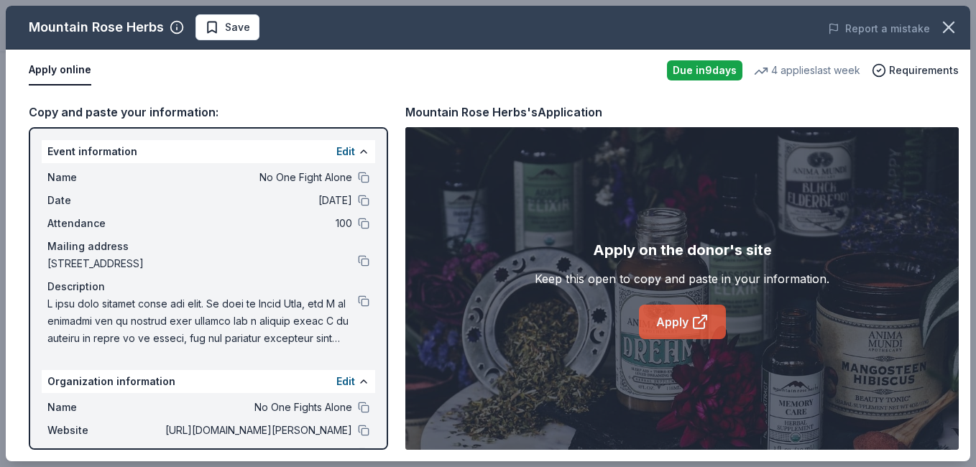
click at [660, 329] on link "Apply" at bounding box center [682, 322] width 87 height 35
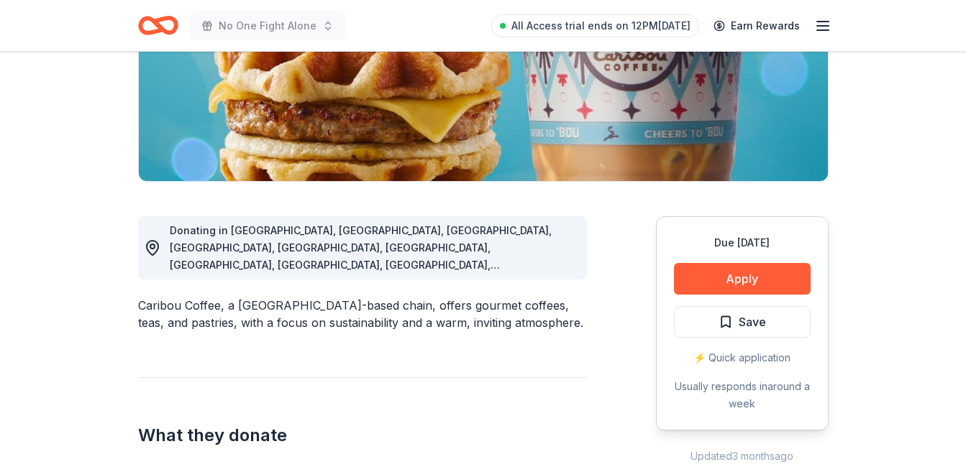
scroll to position [265, 0]
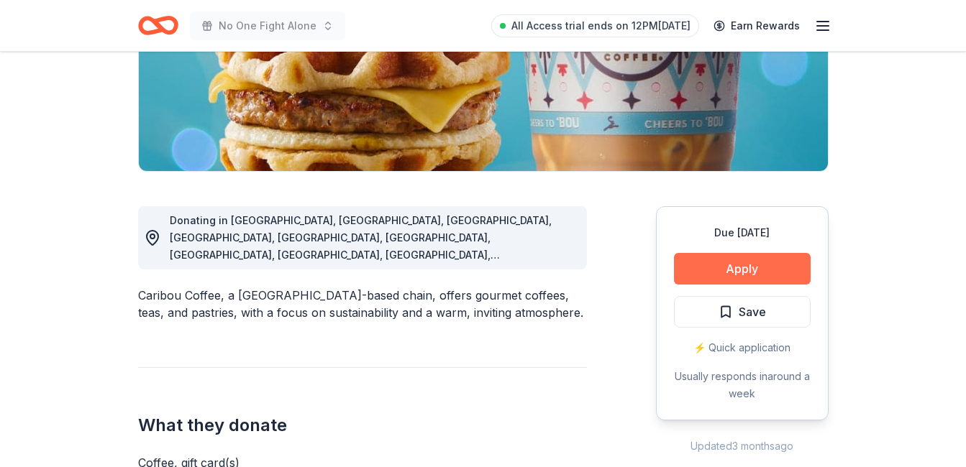
click at [727, 270] on button "Apply" at bounding box center [742, 269] width 137 height 32
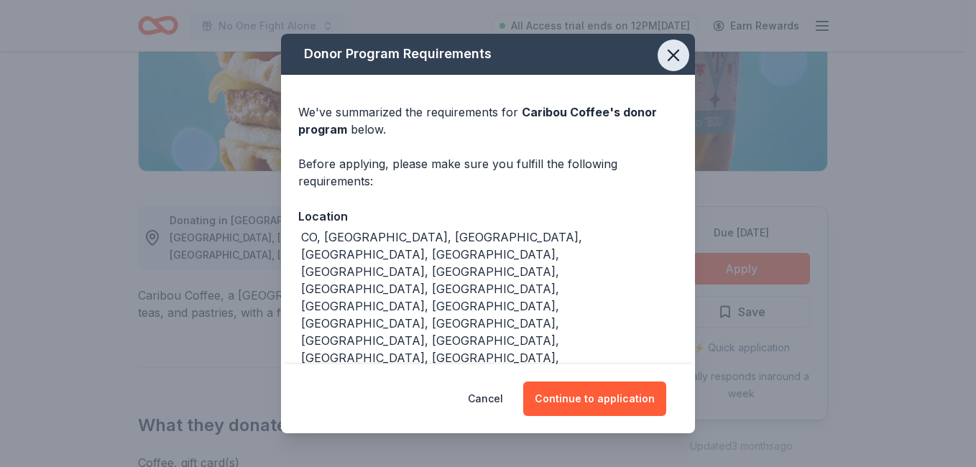
click at [667, 58] on icon "button" at bounding box center [674, 55] width 20 height 20
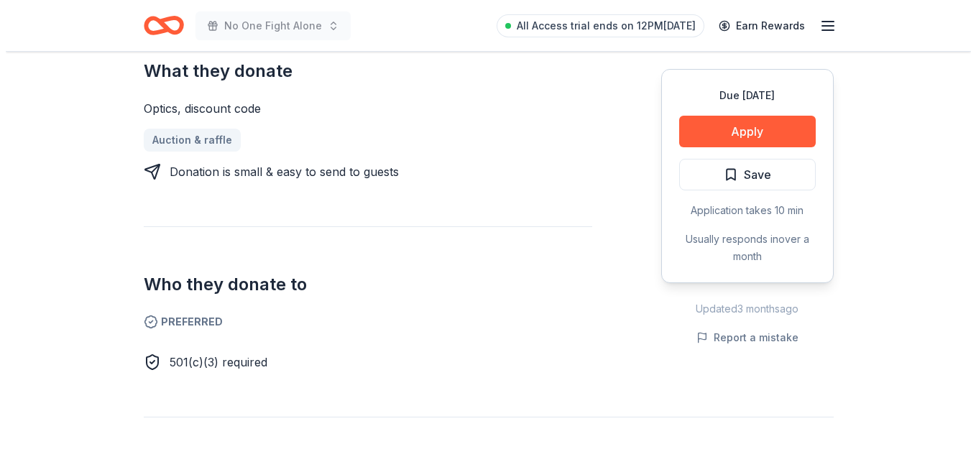
scroll to position [596, 0]
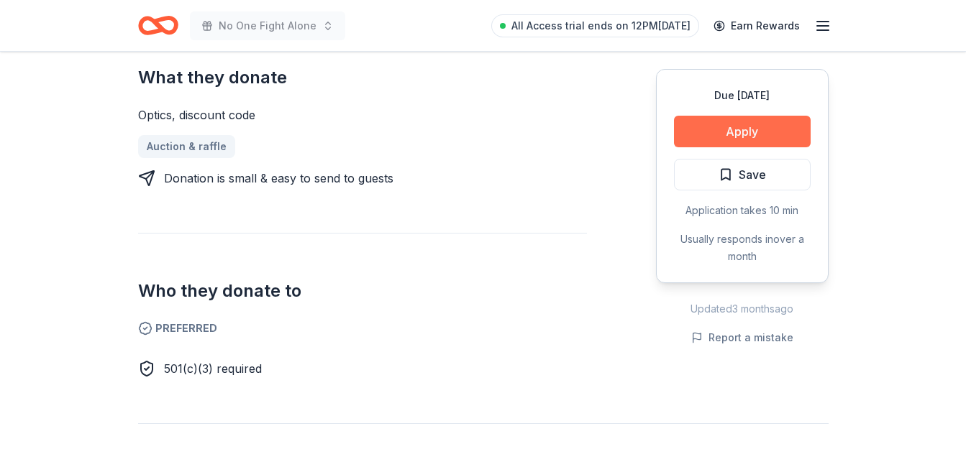
click at [748, 137] on button "Apply" at bounding box center [742, 132] width 137 height 32
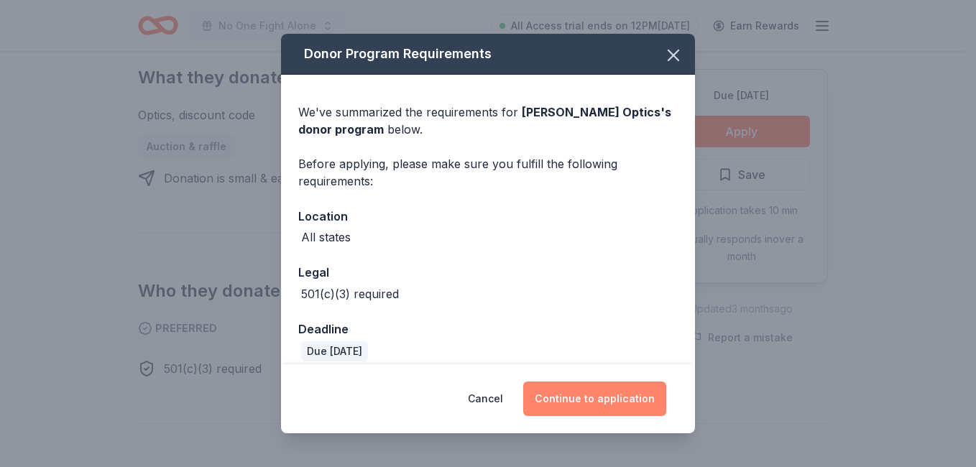
click at [618, 402] on button "Continue to application" at bounding box center [594, 399] width 143 height 35
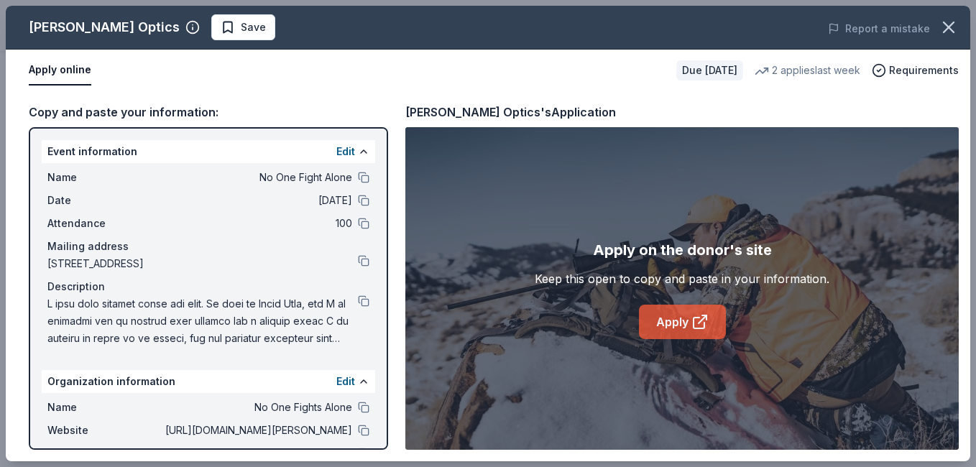
click at [686, 323] on link "Apply" at bounding box center [682, 322] width 87 height 35
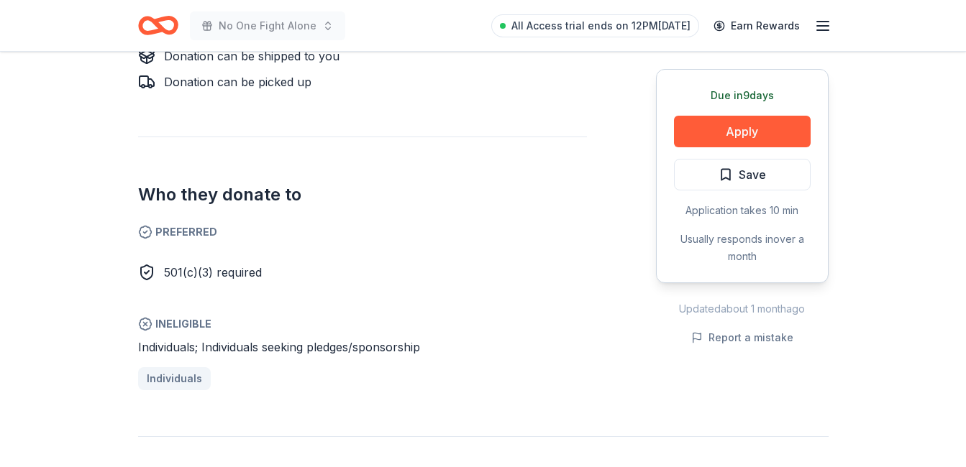
scroll to position [674, 0]
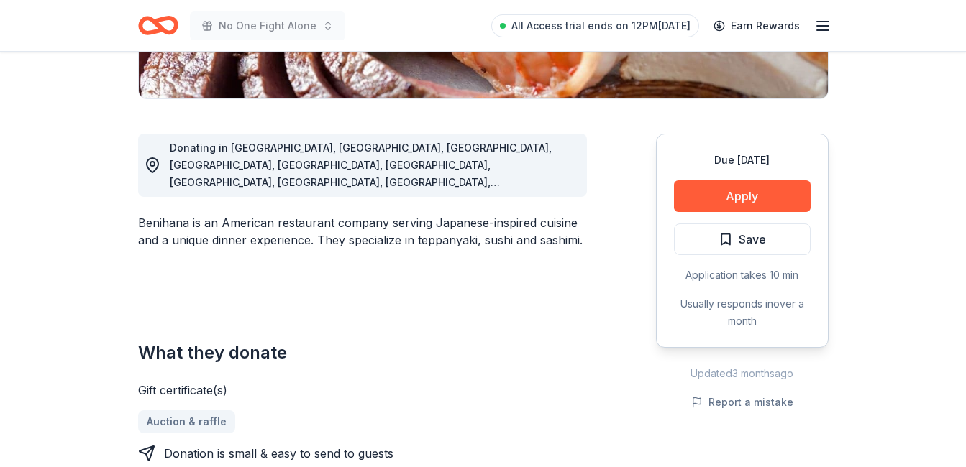
scroll to position [334, 0]
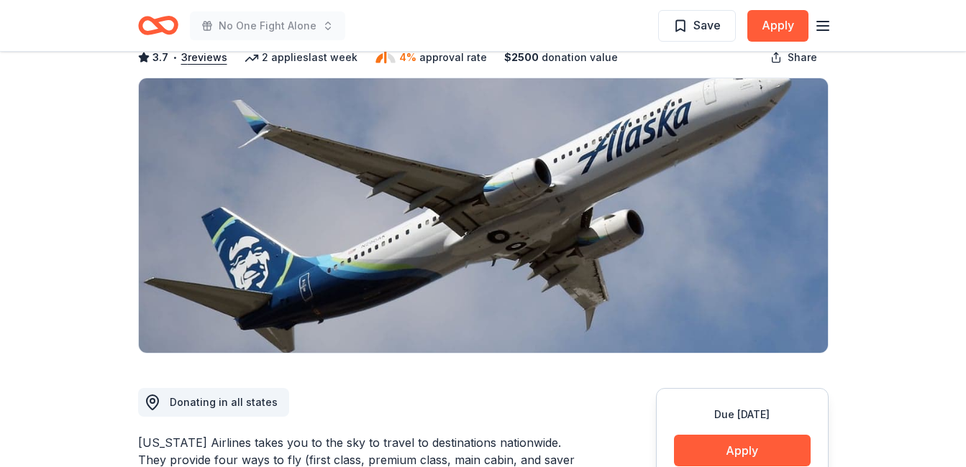
scroll to position [70, 0]
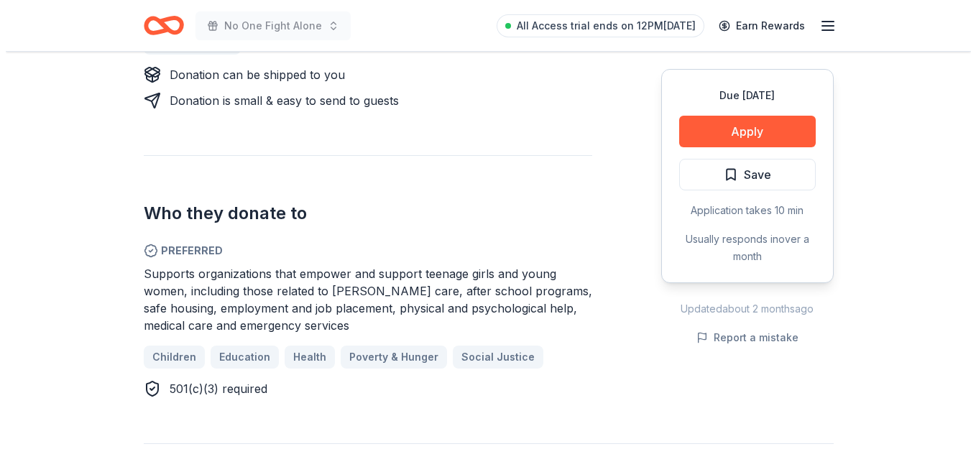
scroll to position [719, 0]
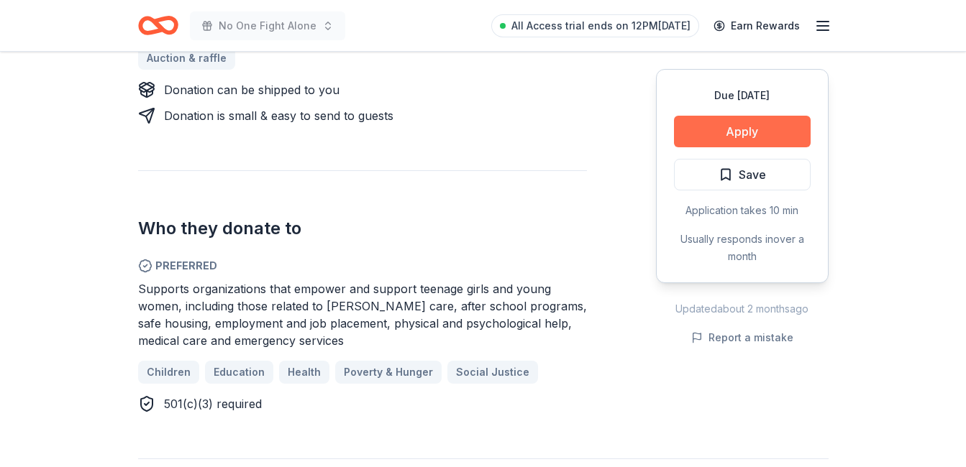
click at [753, 132] on button "Apply" at bounding box center [742, 132] width 137 height 32
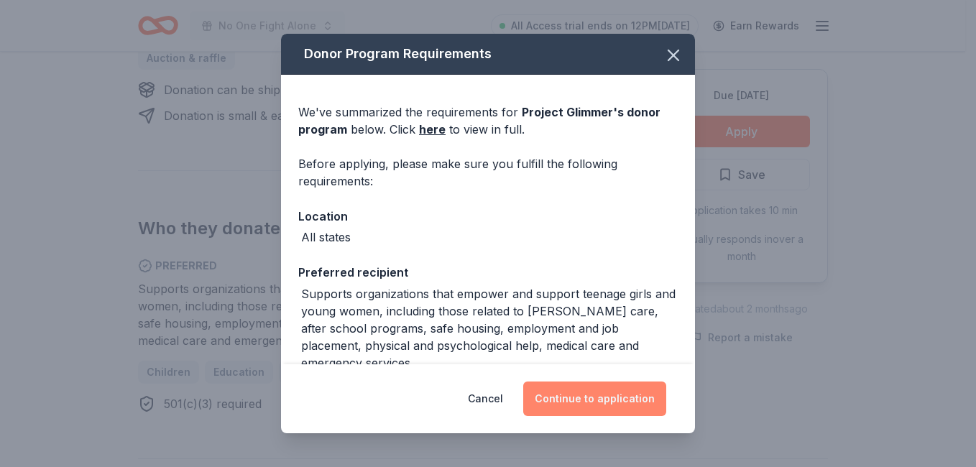
click at [604, 401] on button "Continue to application" at bounding box center [594, 399] width 143 height 35
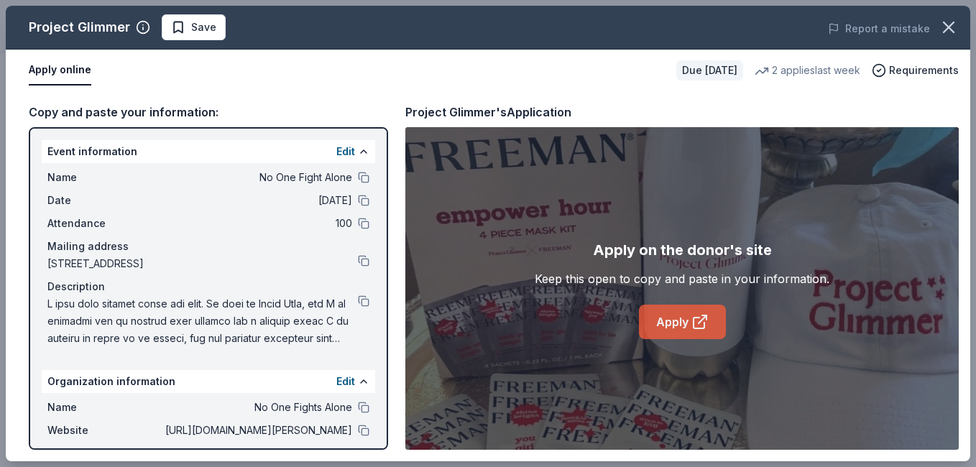
click at [668, 321] on link "Apply" at bounding box center [682, 322] width 87 height 35
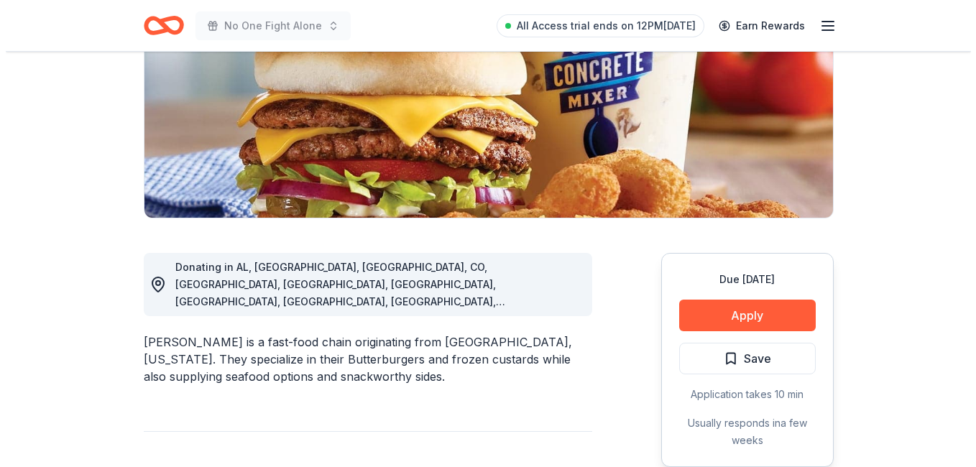
scroll to position [222, 0]
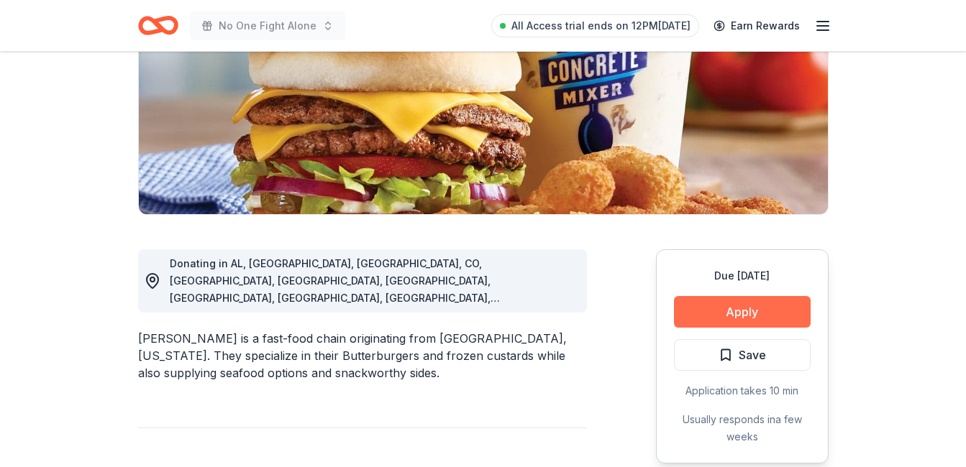
click at [753, 305] on button "Apply" at bounding box center [742, 312] width 137 height 32
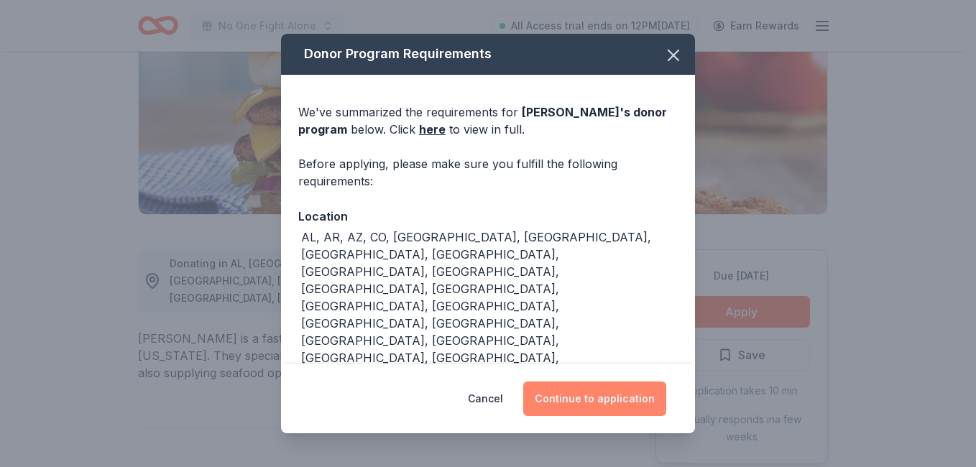
click at [579, 394] on button "Continue to application" at bounding box center [594, 399] width 143 height 35
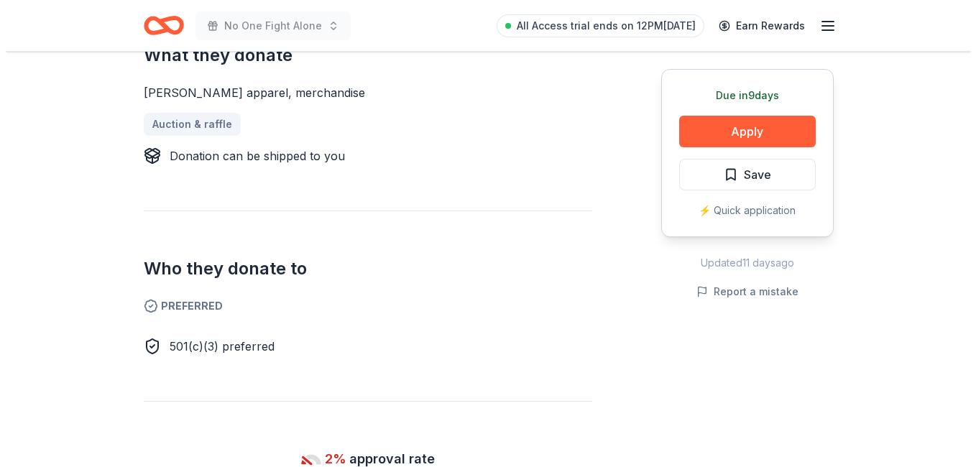
scroll to position [628, 0]
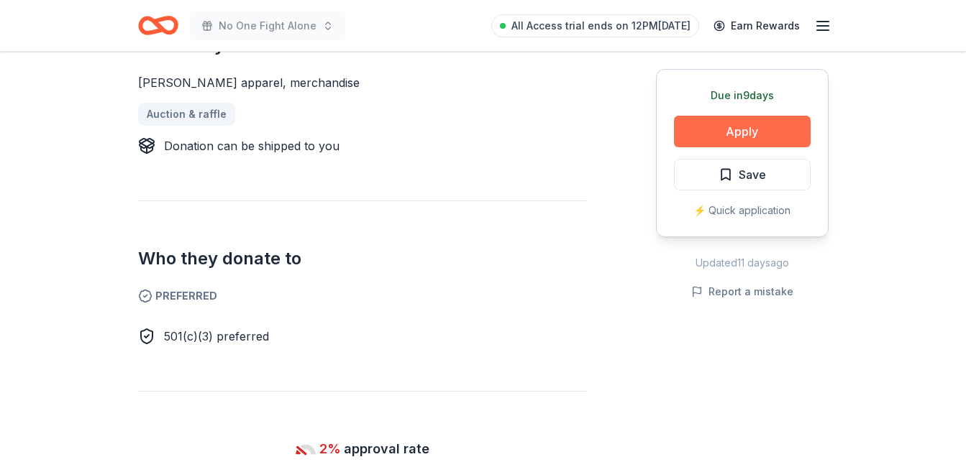
click at [743, 129] on button "Apply" at bounding box center [742, 132] width 137 height 32
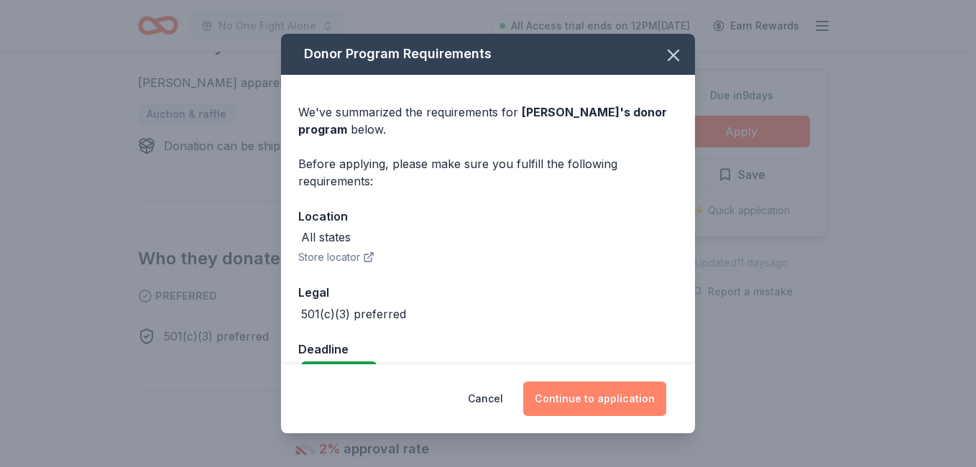
click at [595, 395] on button "Continue to application" at bounding box center [594, 399] width 143 height 35
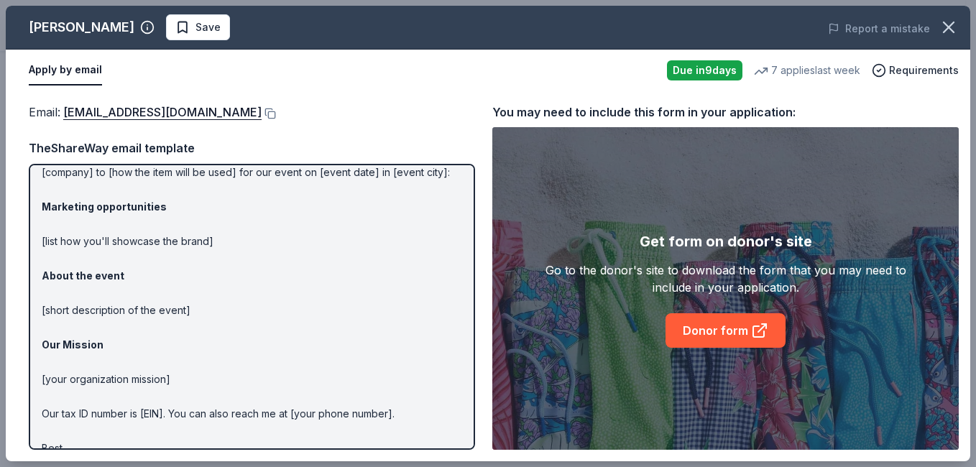
scroll to position [0, 0]
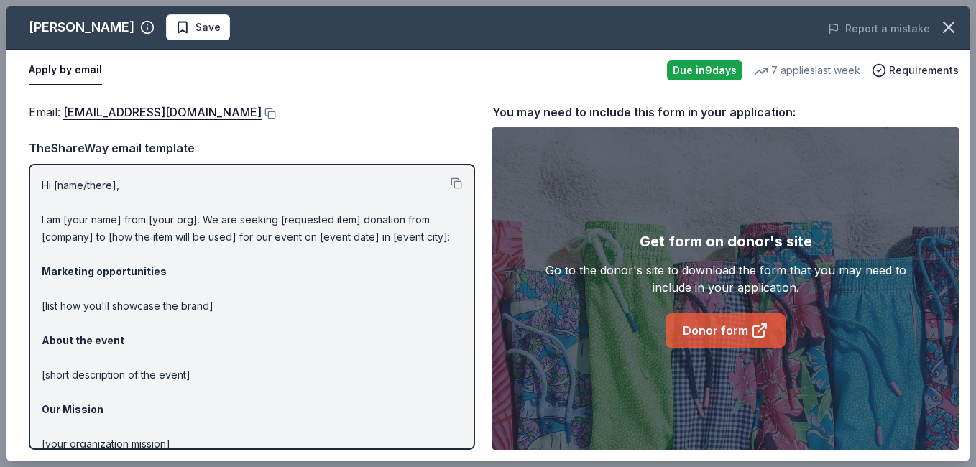
click at [700, 326] on link "Donor form" at bounding box center [726, 330] width 120 height 35
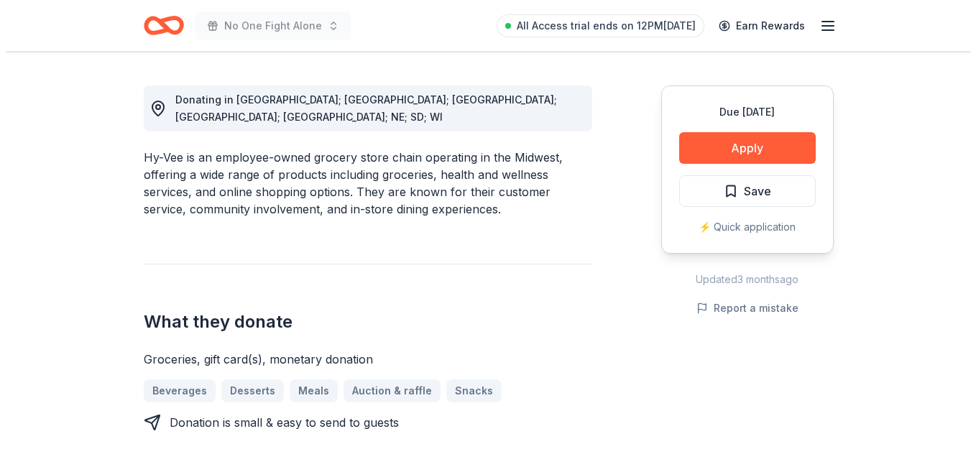
scroll to position [307, 0]
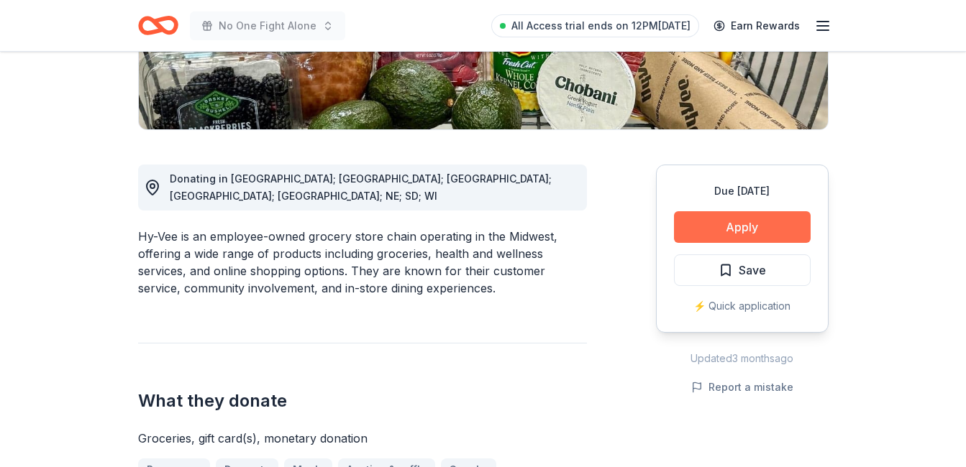
click at [778, 216] on button "Apply" at bounding box center [742, 227] width 137 height 32
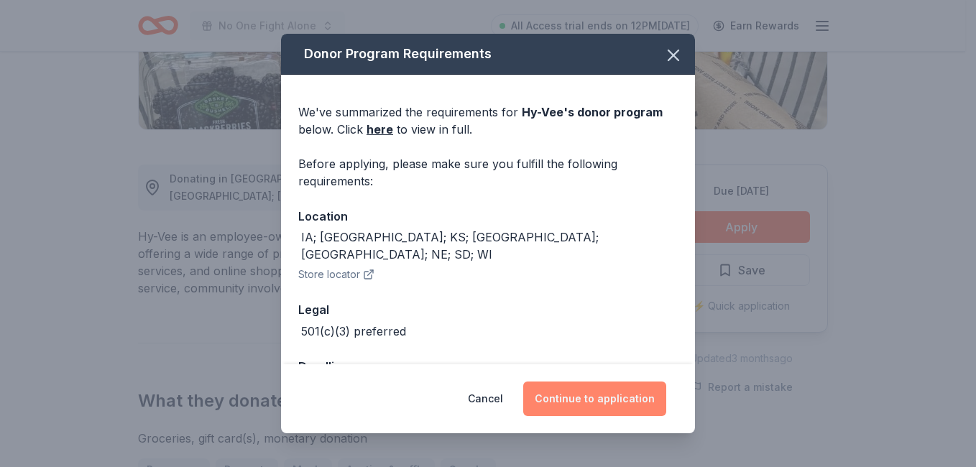
click at [595, 385] on button "Continue to application" at bounding box center [594, 399] width 143 height 35
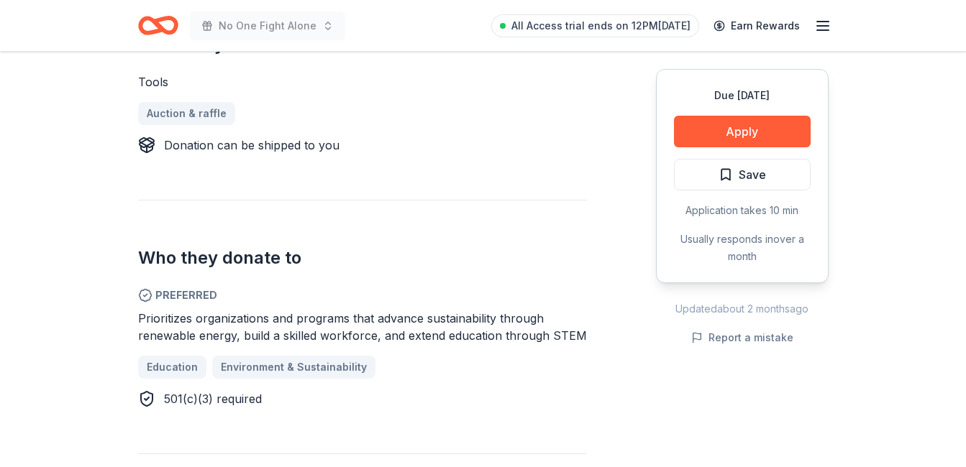
scroll to position [615, 0]
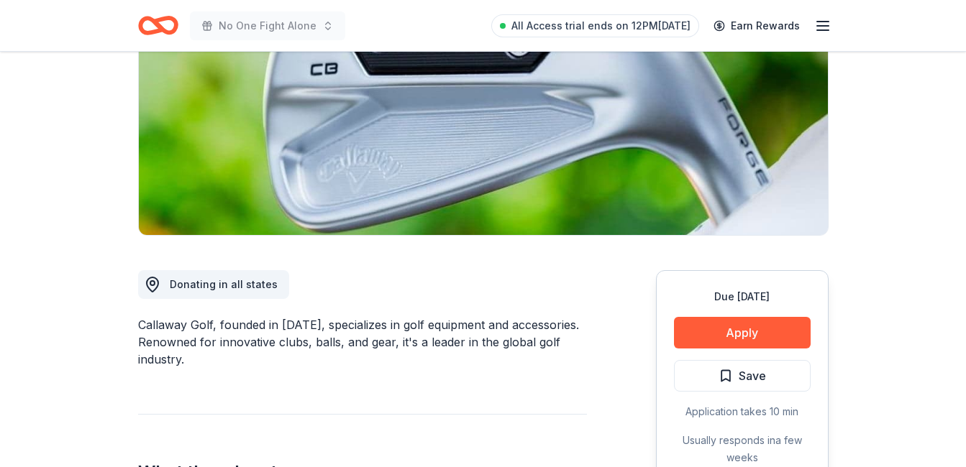
scroll to position [190, 0]
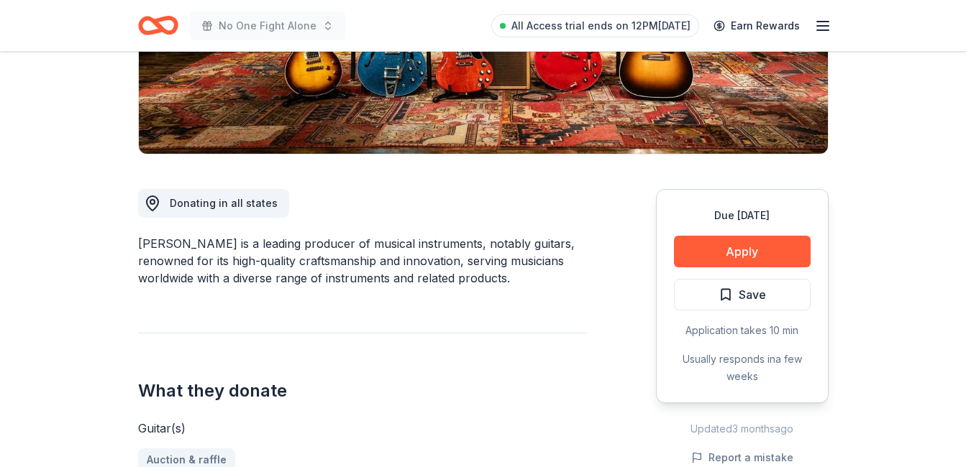
scroll to position [272, 0]
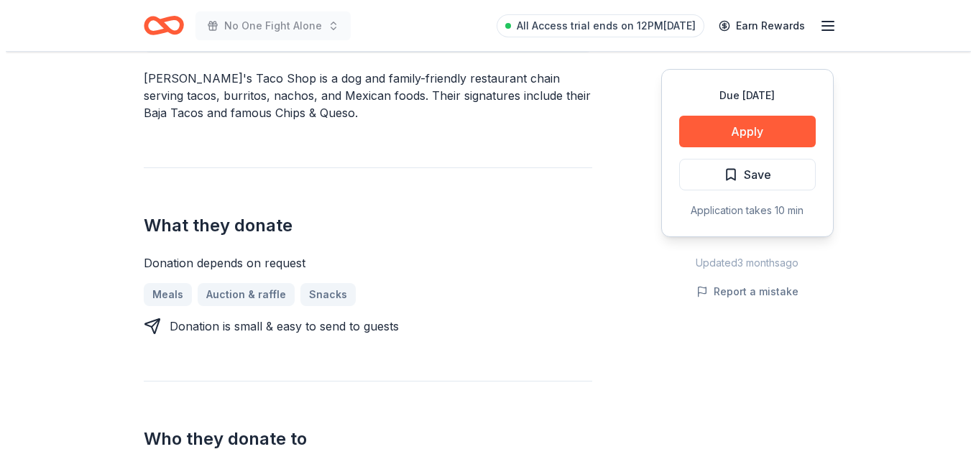
scroll to position [451, 0]
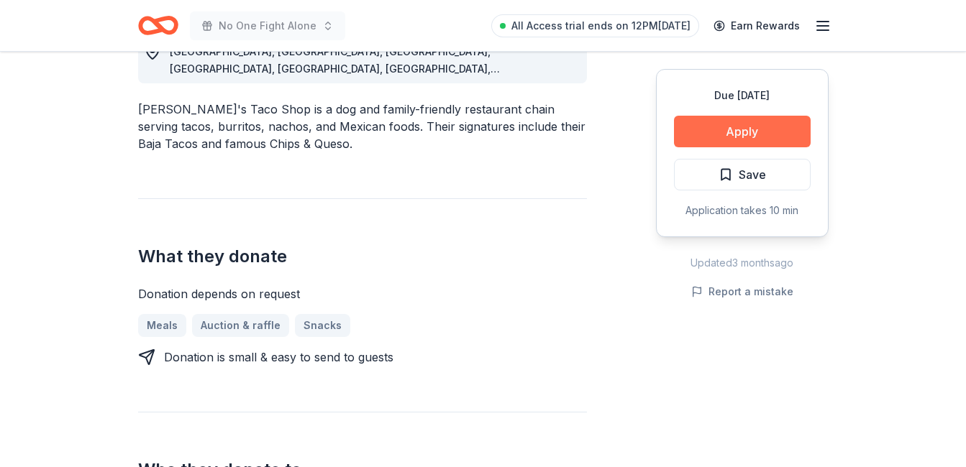
click at [723, 129] on button "Apply" at bounding box center [742, 132] width 137 height 32
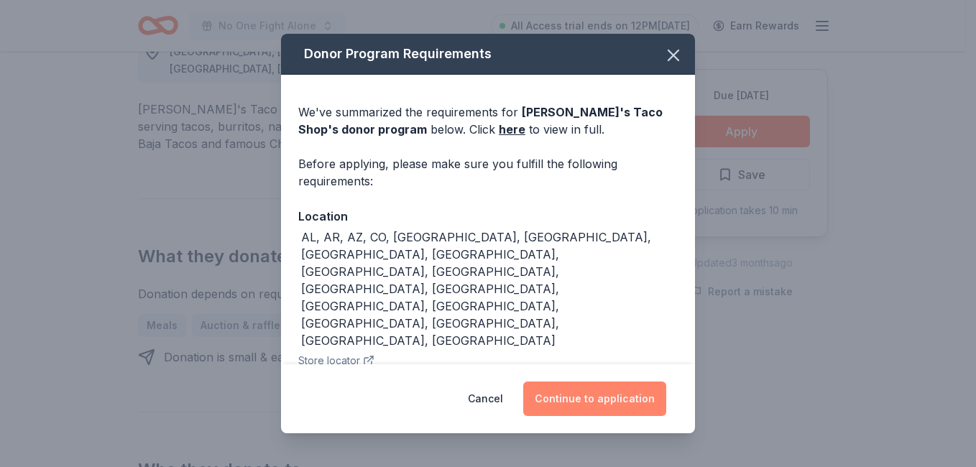
click at [608, 395] on button "Continue to application" at bounding box center [594, 399] width 143 height 35
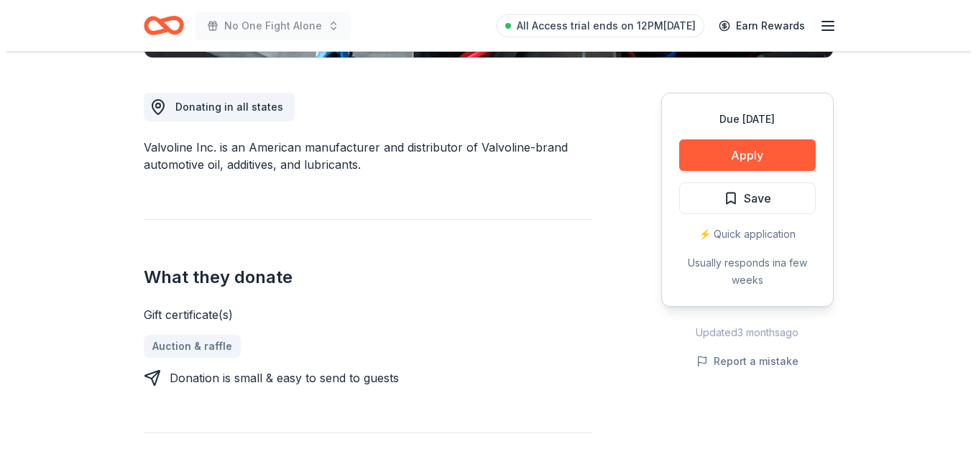
scroll to position [385, 0]
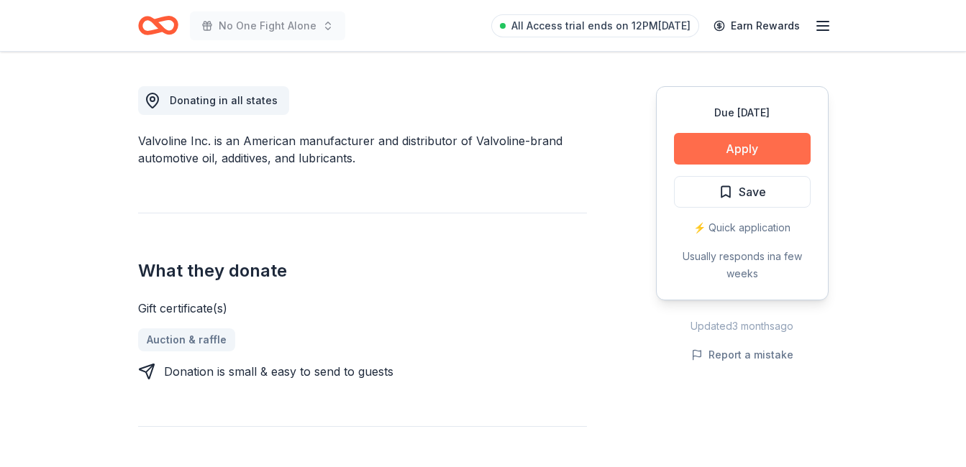
click at [741, 142] on button "Apply" at bounding box center [742, 149] width 137 height 32
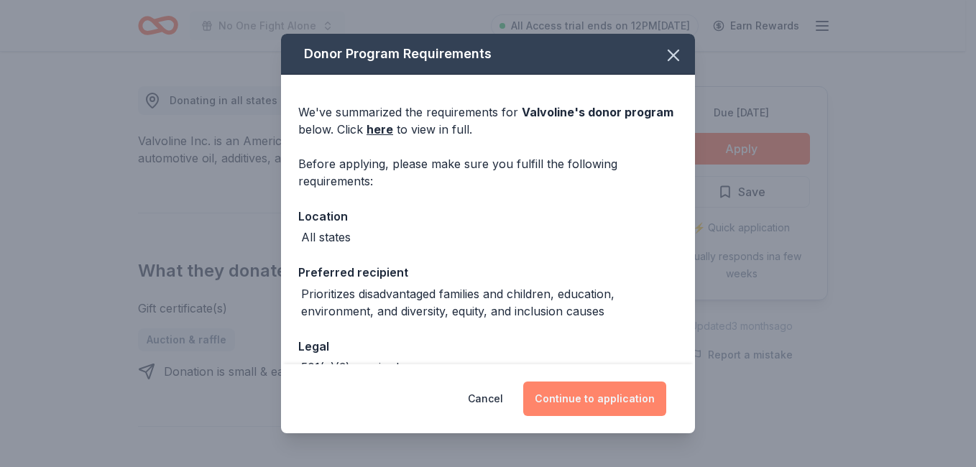
click at [556, 392] on button "Continue to application" at bounding box center [594, 399] width 143 height 35
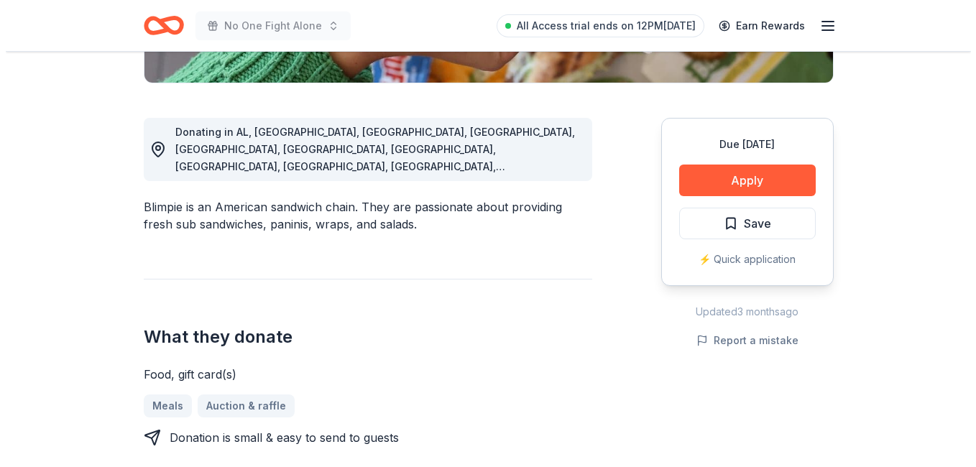
scroll to position [289, 0]
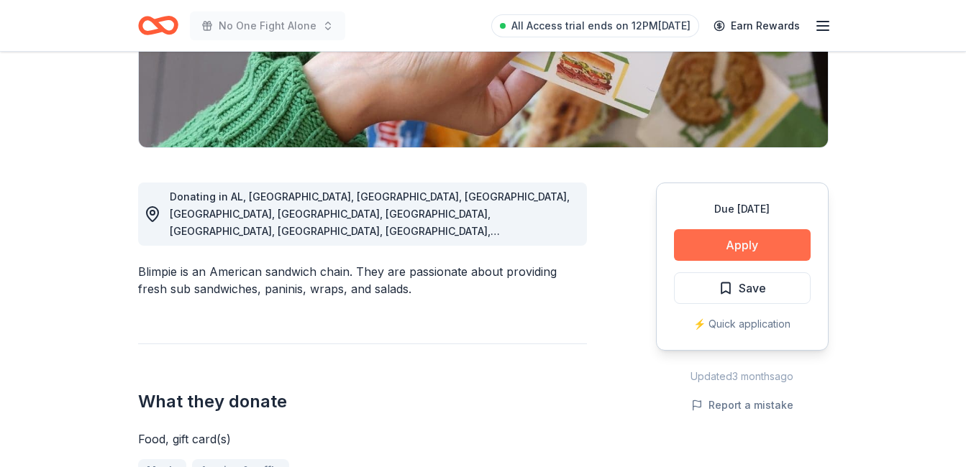
click at [764, 243] on button "Apply" at bounding box center [742, 245] width 137 height 32
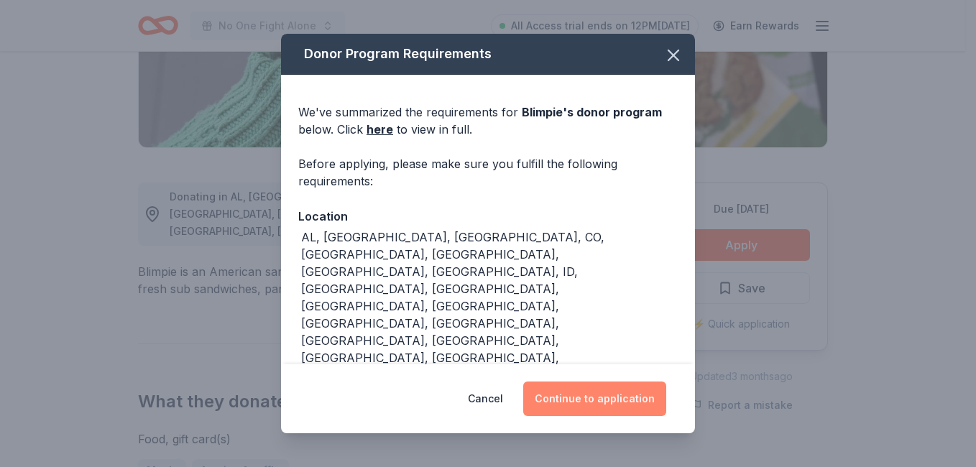
click at [610, 393] on button "Continue to application" at bounding box center [594, 399] width 143 height 35
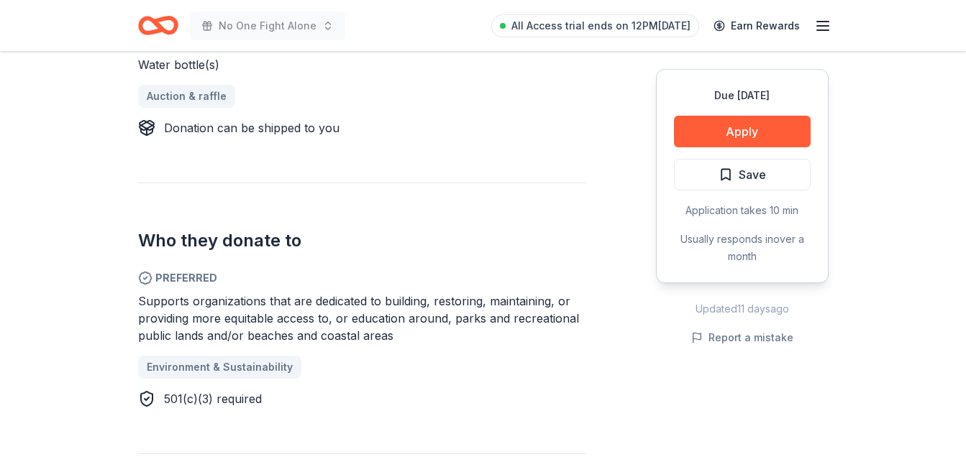
scroll to position [622, 0]
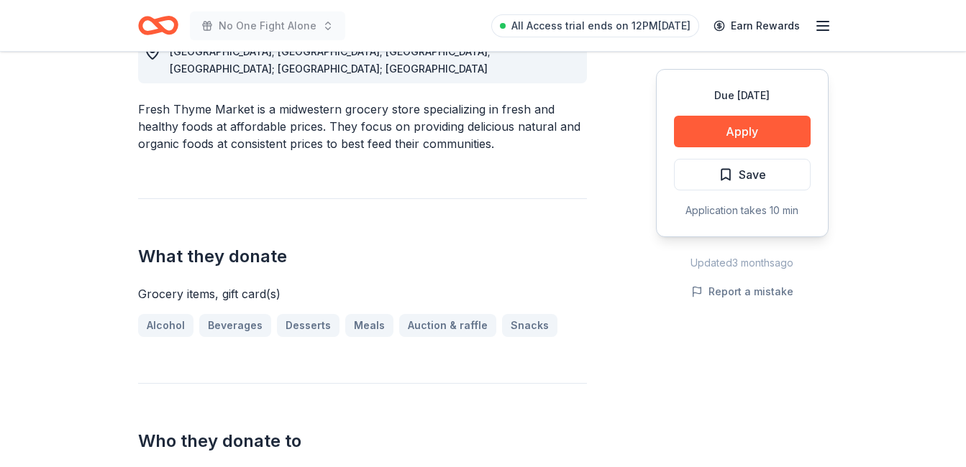
scroll to position [421, 0]
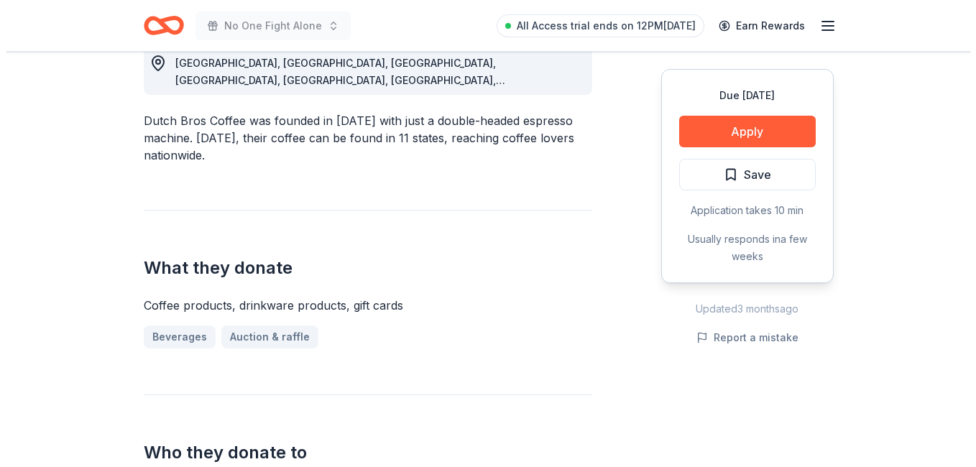
scroll to position [468, 0]
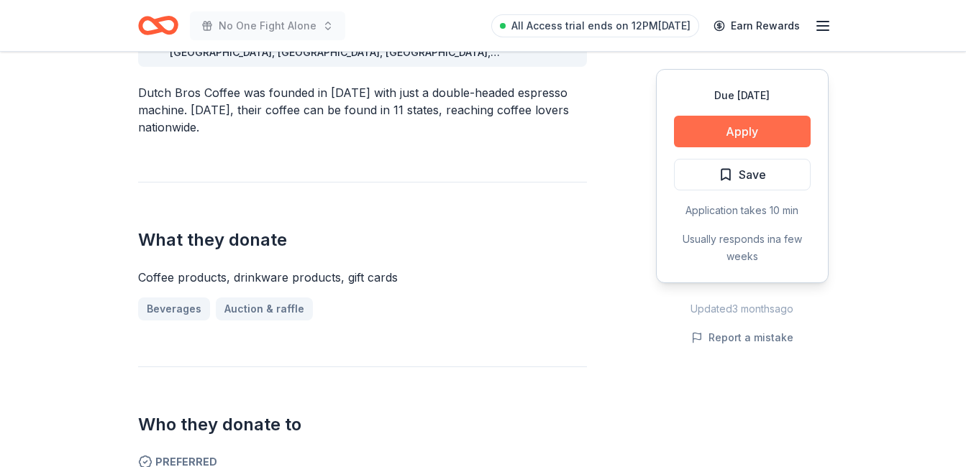
click at [725, 129] on button "Apply" at bounding box center [742, 132] width 137 height 32
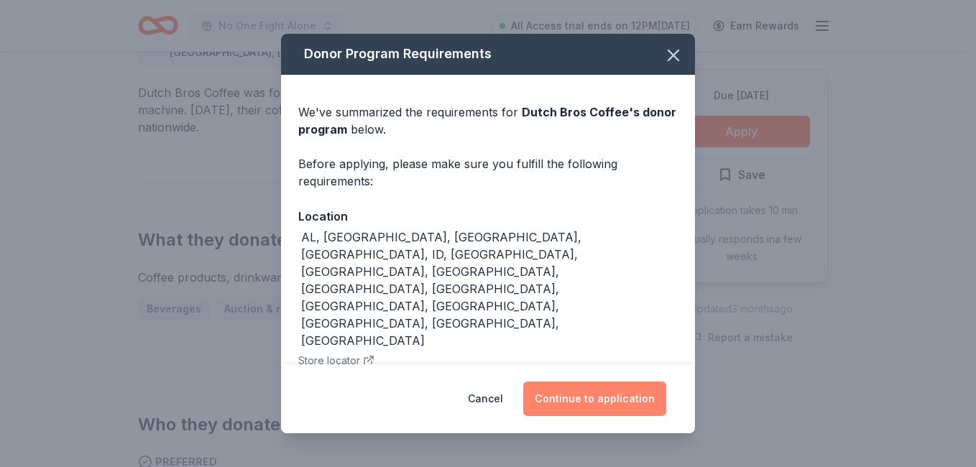
click at [605, 403] on button "Continue to application" at bounding box center [594, 399] width 143 height 35
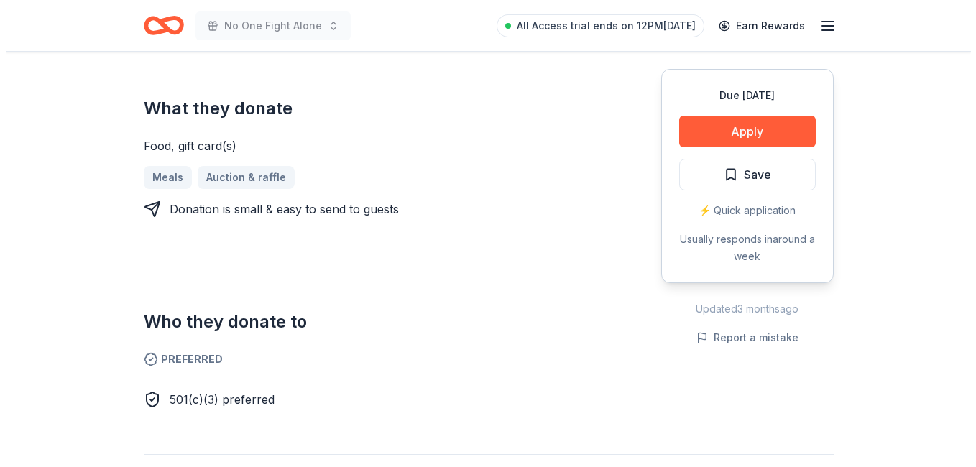
scroll to position [570, 0]
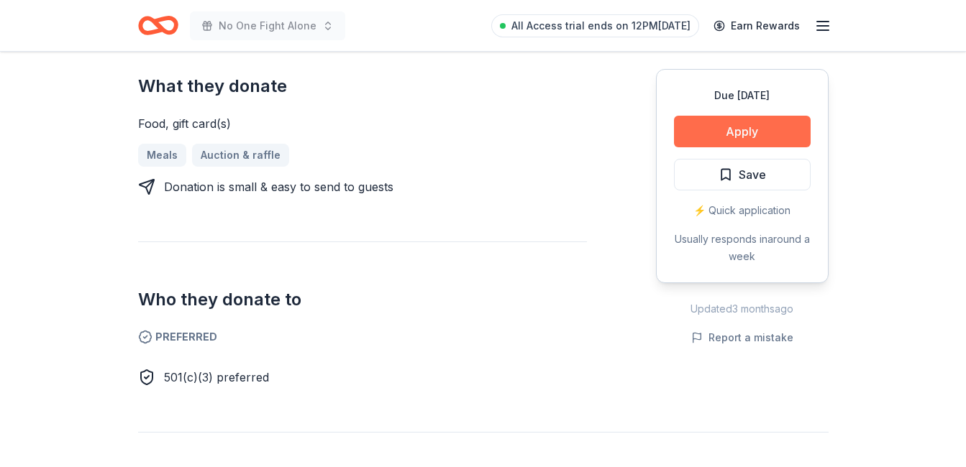
click at [738, 139] on button "Apply" at bounding box center [742, 132] width 137 height 32
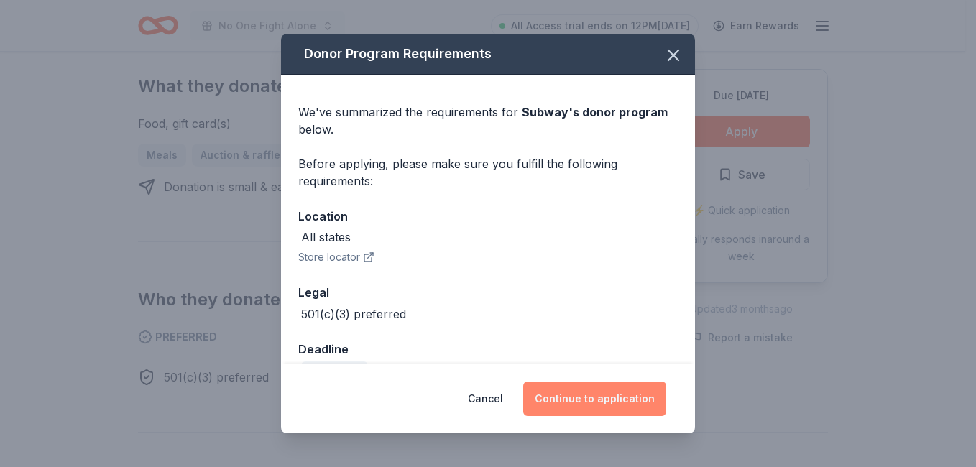
click at [588, 403] on button "Continue to application" at bounding box center [594, 399] width 143 height 35
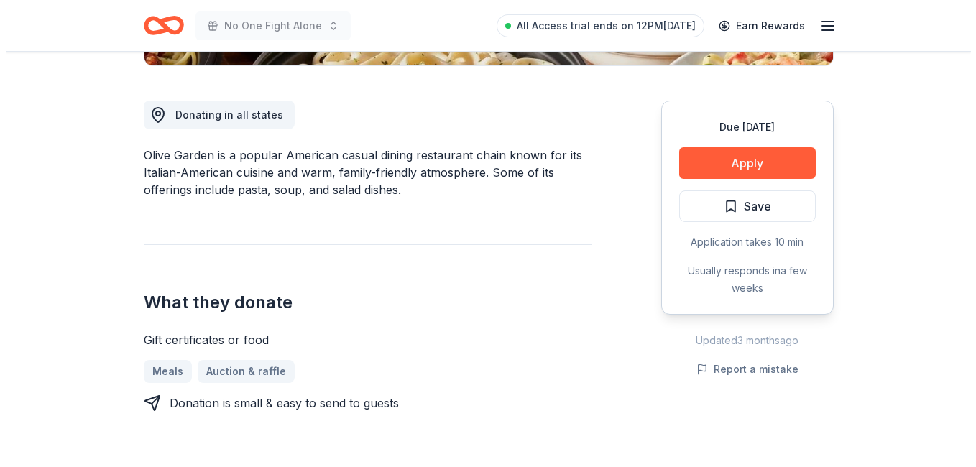
scroll to position [367, 0]
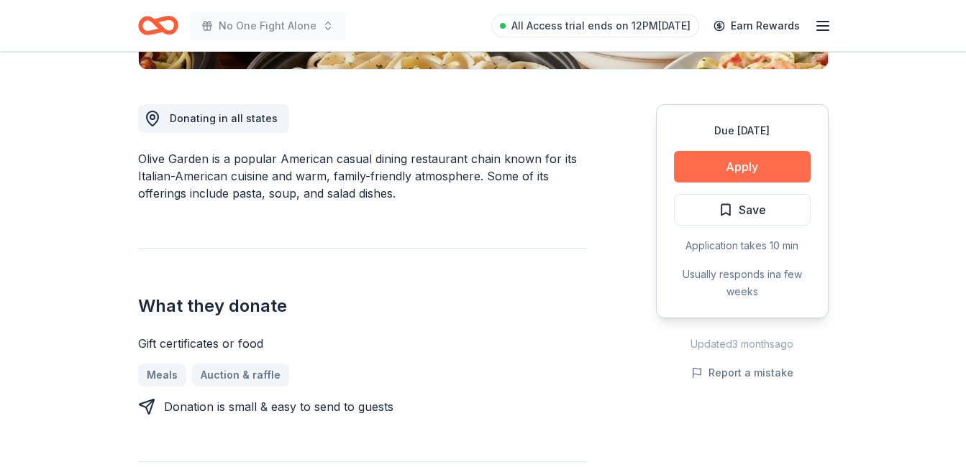
click at [760, 162] on button "Apply" at bounding box center [742, 167] width 137 height 32
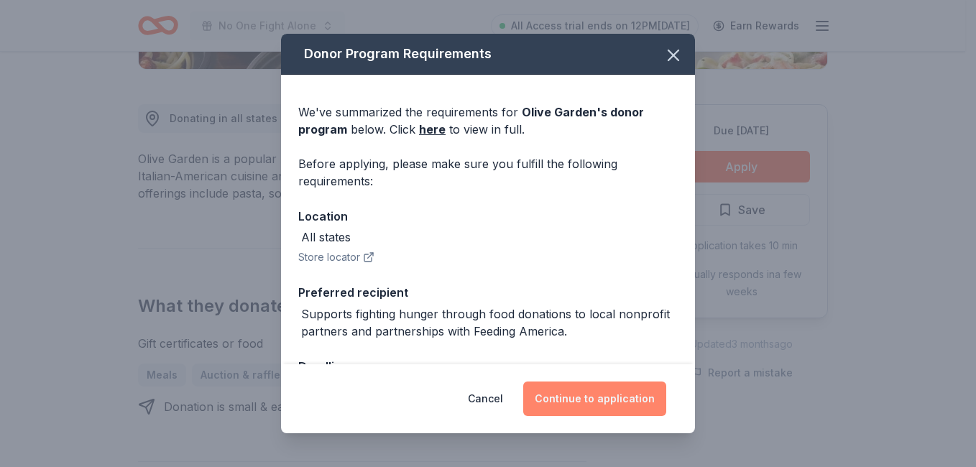
click at [612, 396] on button "Continue to application" at bounding box center [594, 399] width 143 height 35
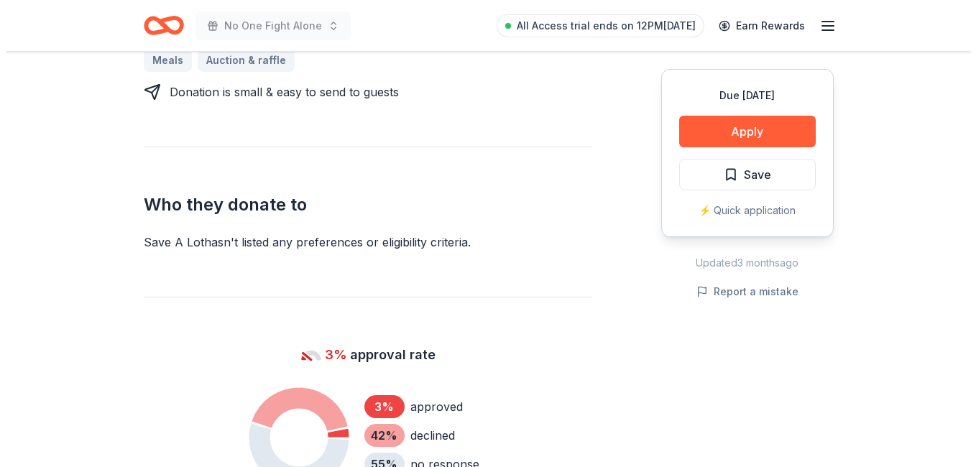
scroll to position [439, 0]
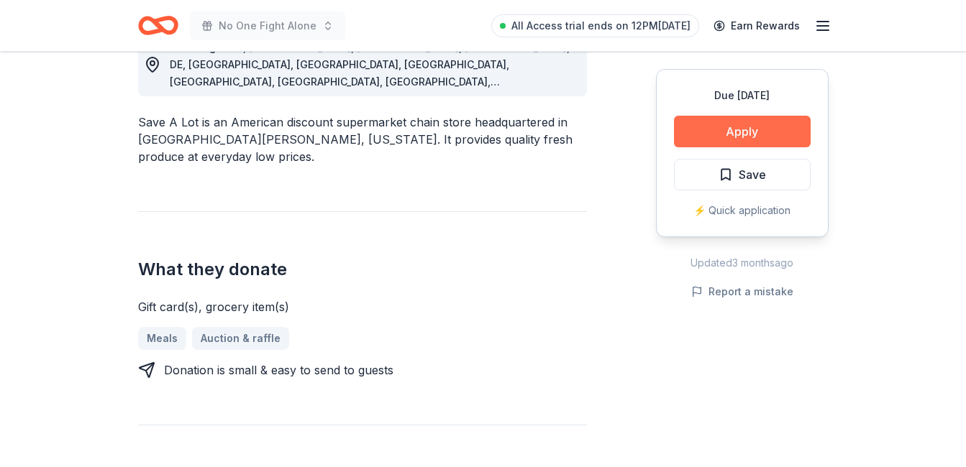
click at [718, 134] on button "Apply" at bounding box center [742, 132] width 137 height 32
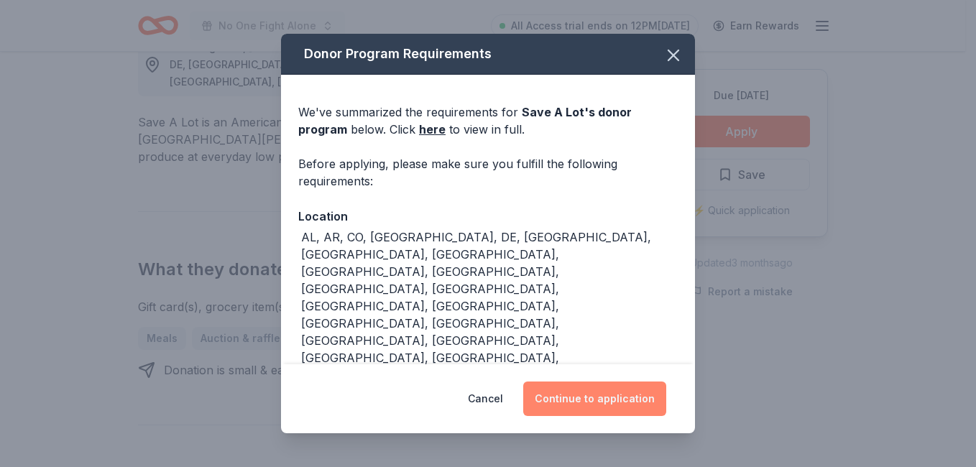
click at [586, 389] on button "Continue to application" at bounding box center [594, 399] width 143 height 35
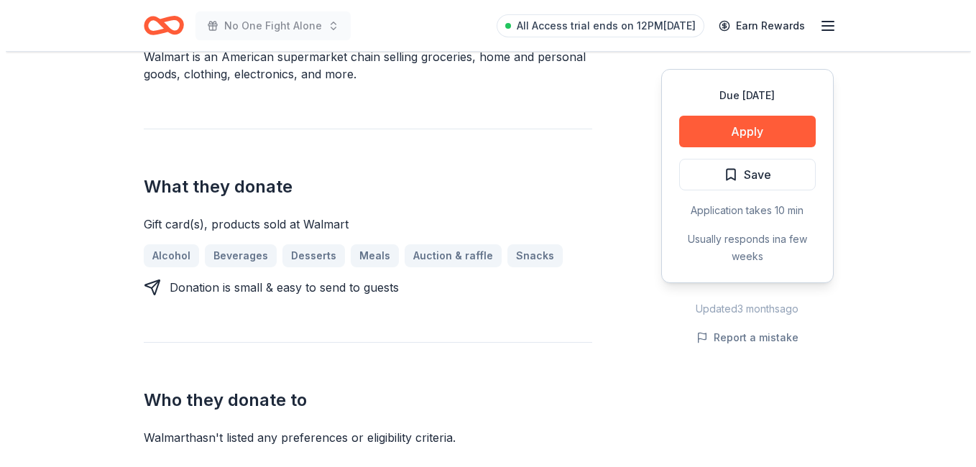
scroll to position [424, 0]
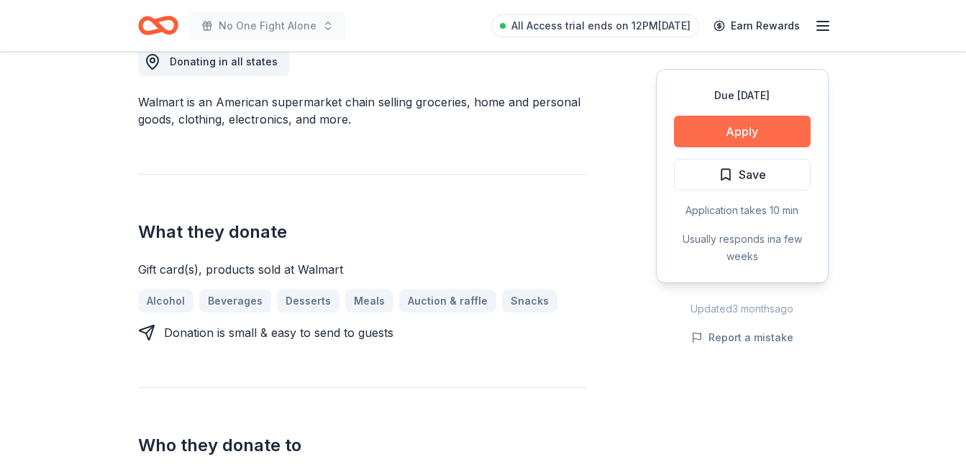
click at [779, 132] on button "Apply" at bounding box center [742, 132] width 137 height 32
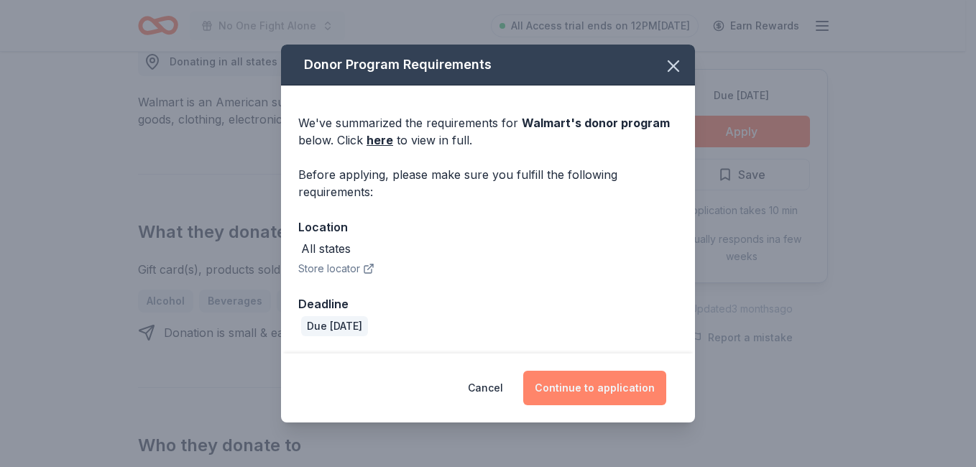
click at [597, 389] on button "Continue to application" at bounding box center [594, 388] width 143 height 35
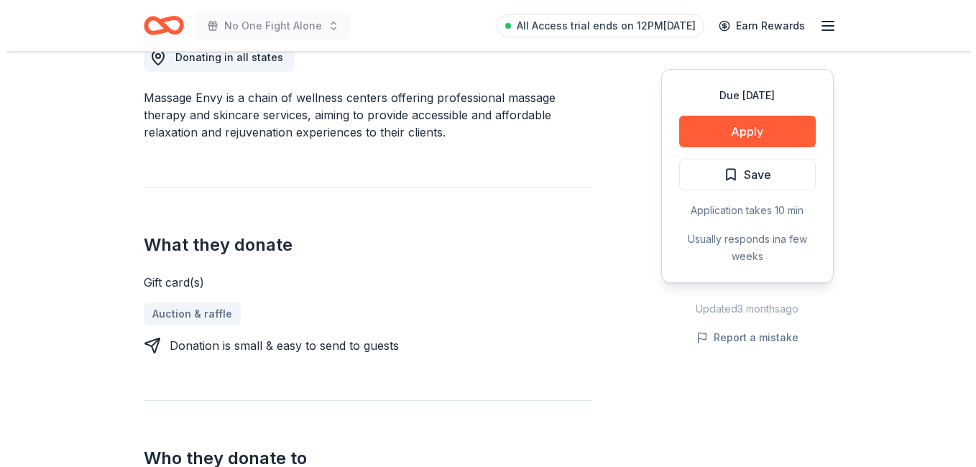
scroll to position [415, 0]
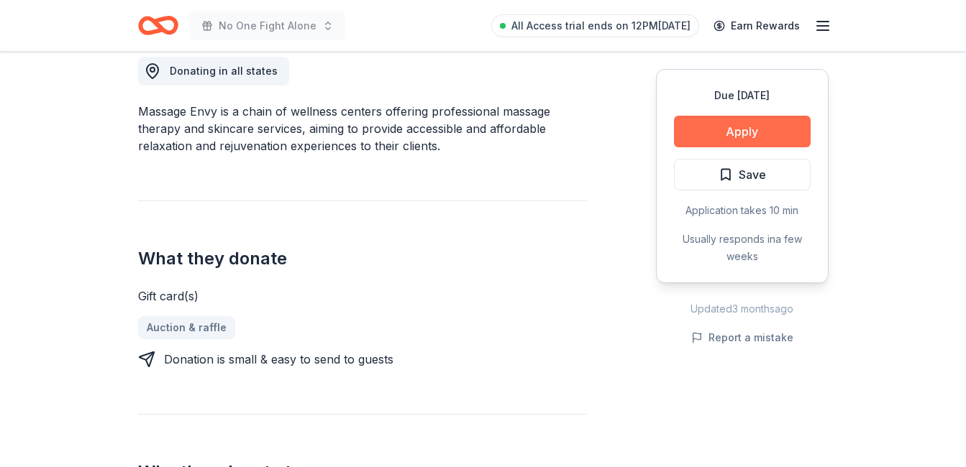
click at [725, 138] on button "Apply" at bounding box center [742, 132] width 137 height 32
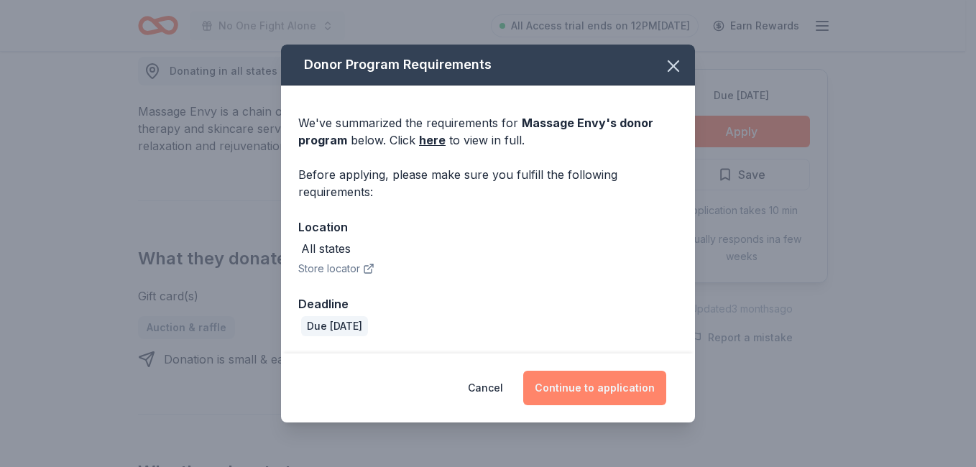
click at [585, 384] on button "Continue to application" at bounding box center [594, 388] width 143 height 35
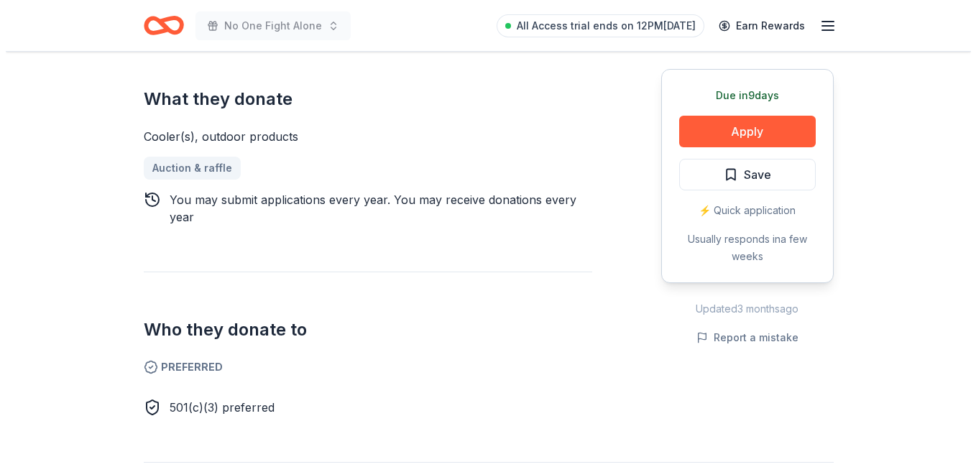
scroll to position [467, 0]
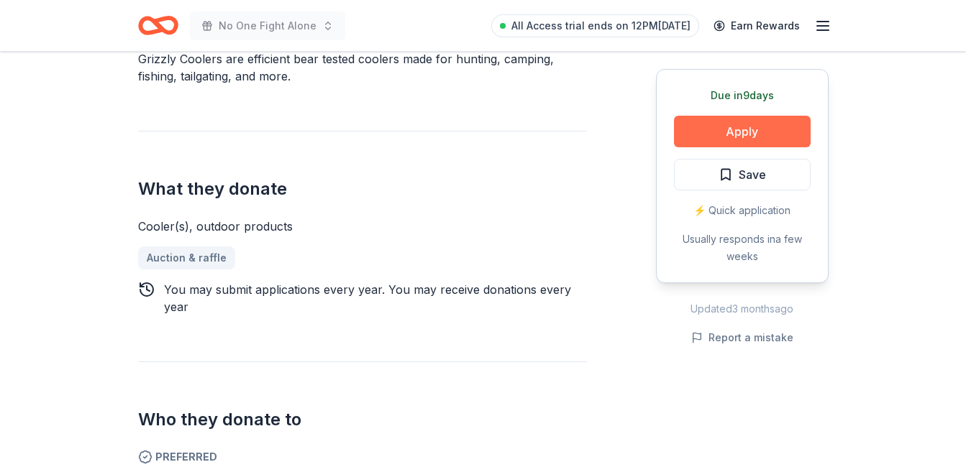
click at [751, 132] on button "Apply" at bounding box center [742, 132] width 137 height 32
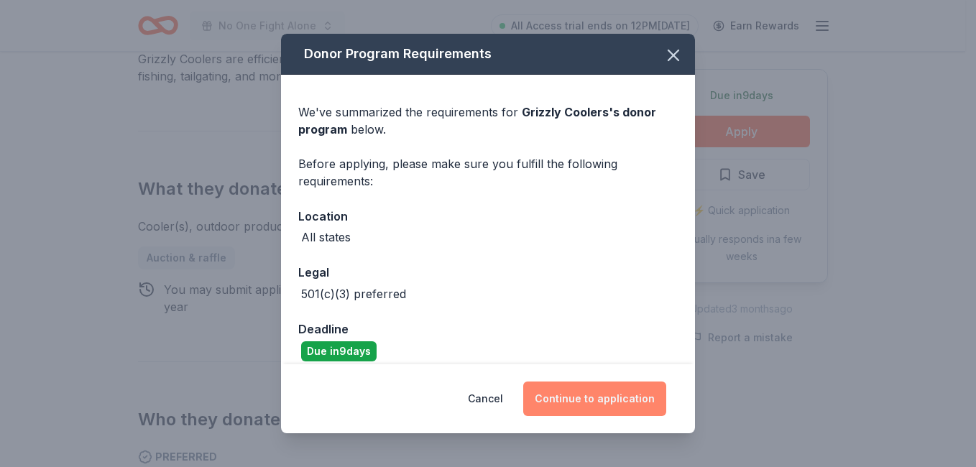
click at [608, 399] on button "Continue to application" at bounding box center [594, 399] width 143 height 35
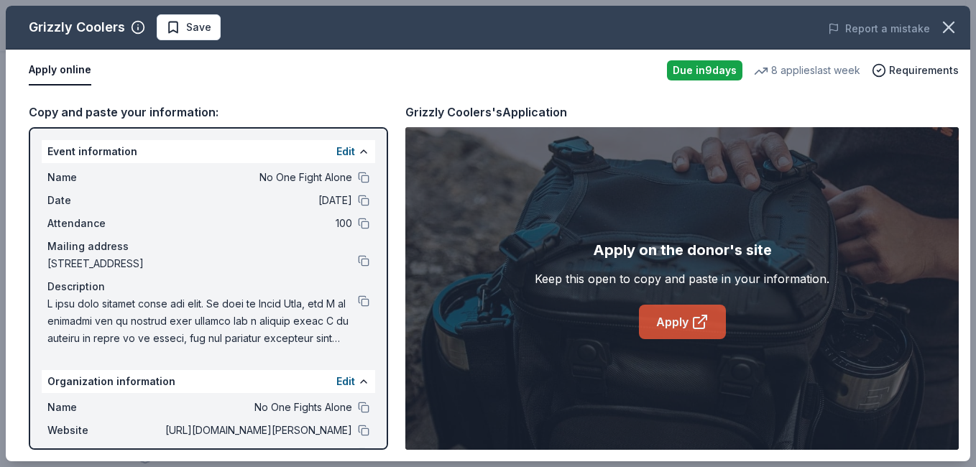
click at [683, 323] on link "Apply" at bounding box center [682, 322] width 87 height 35
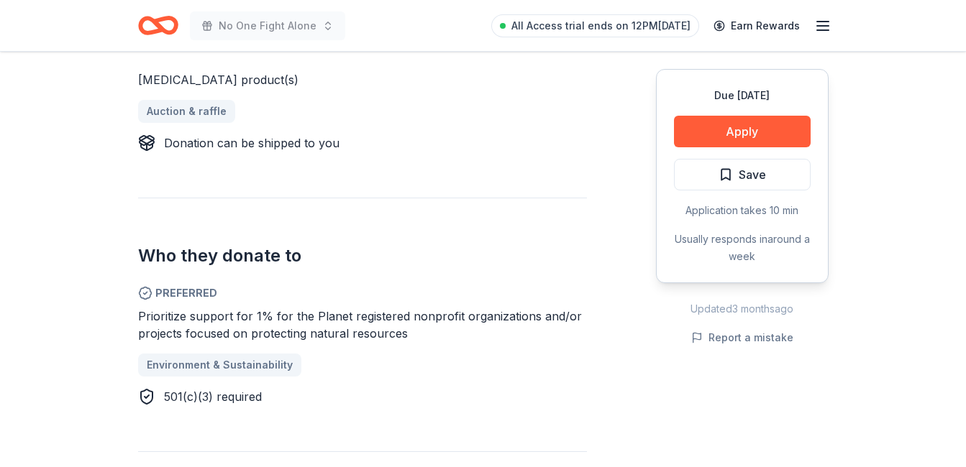
scroll to position [677, 0]
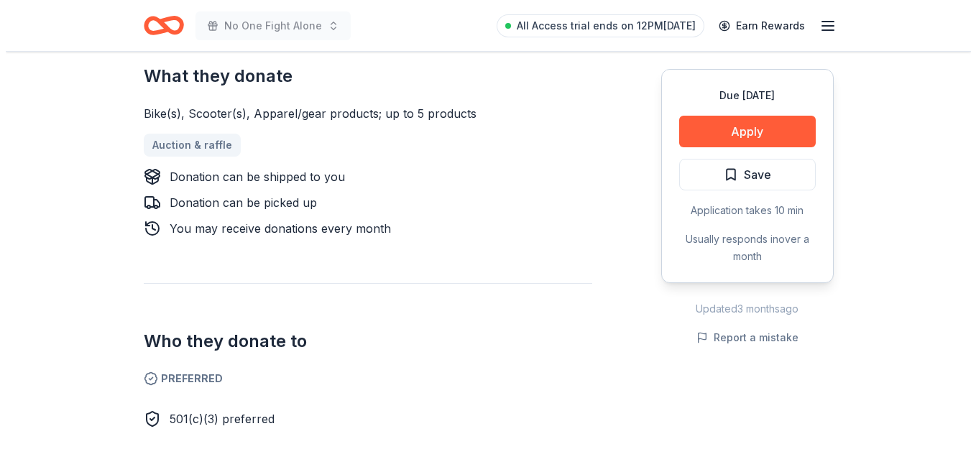
scroll to position [587, 0]
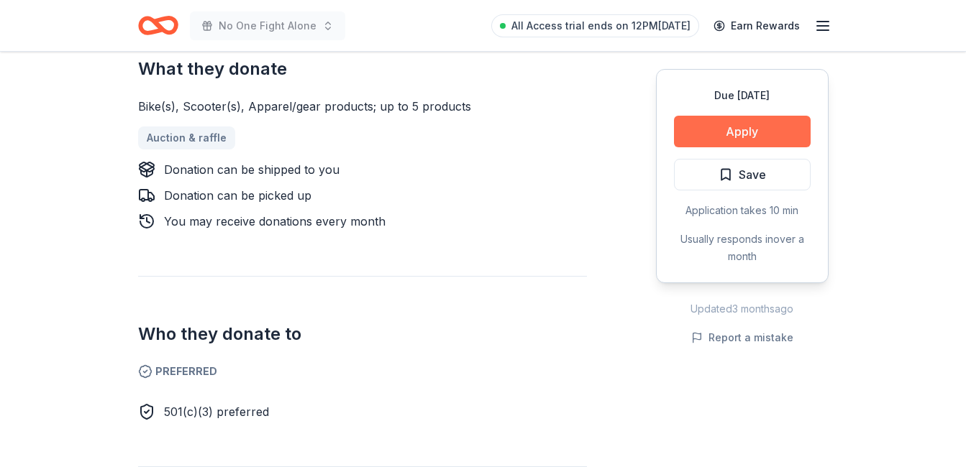
click at [719, 124] on button "Apply" at bounding box center [742, 132] width 137 height 32
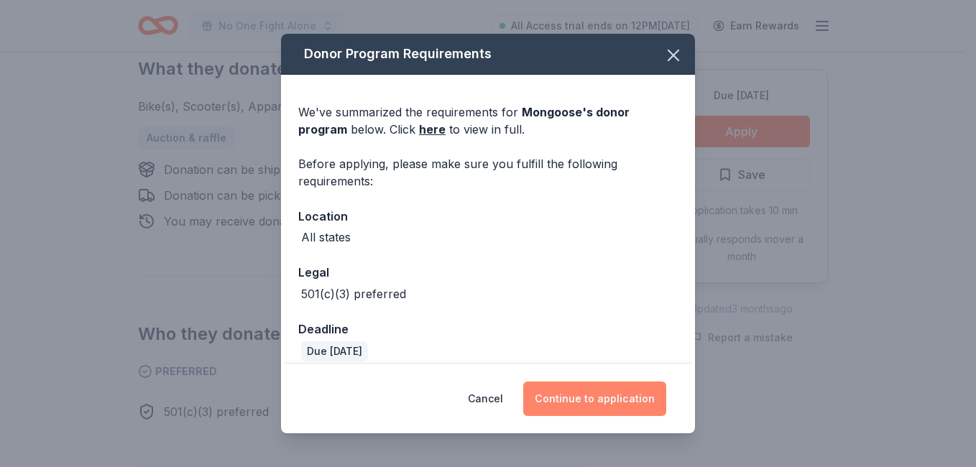
click at [597, 405] on button "Continue to application" at bounding box center [594, 399] width 143 height 35
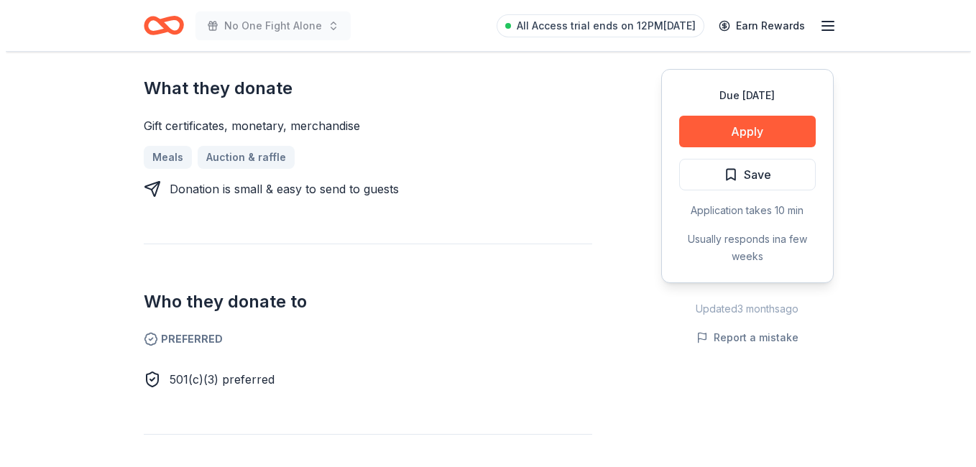
scroll to position [589, 0]
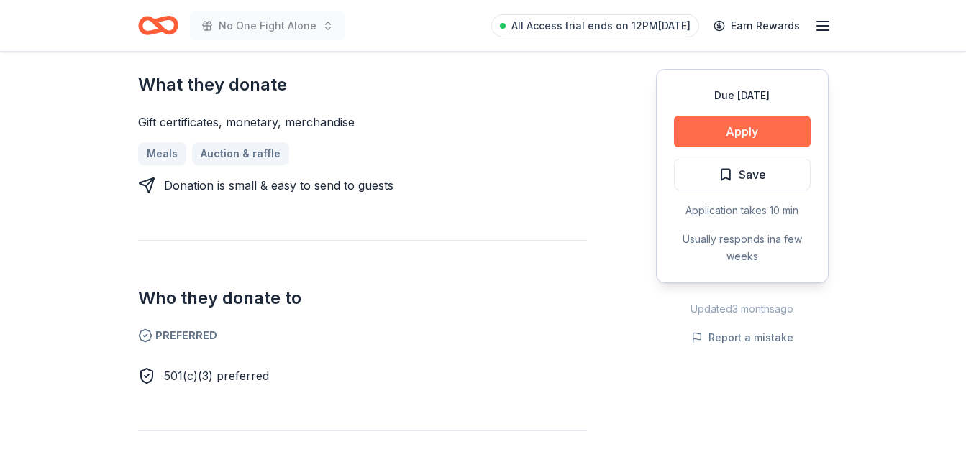
click at [740, 129] on button "Apply" at bounding box center [742, 132] width 137 height 32
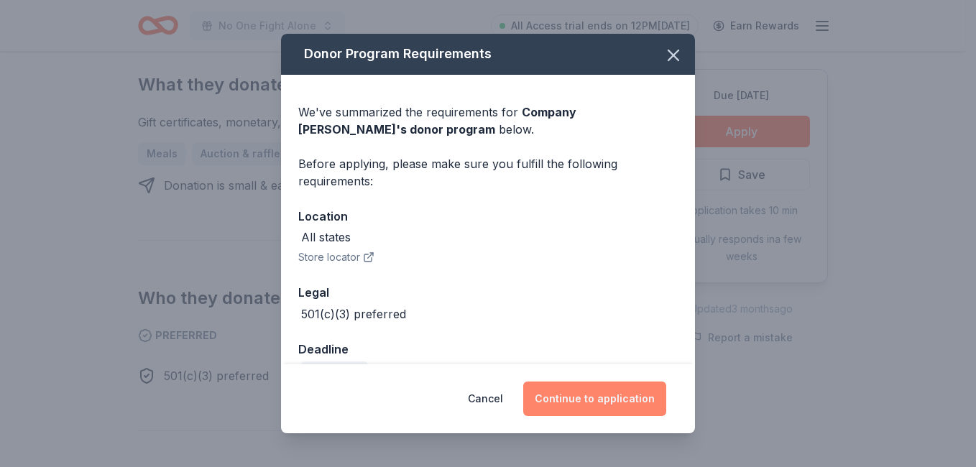
click at [579, 402] on button "Continue to application" at bounding box center [594, 399] width 143 height 35
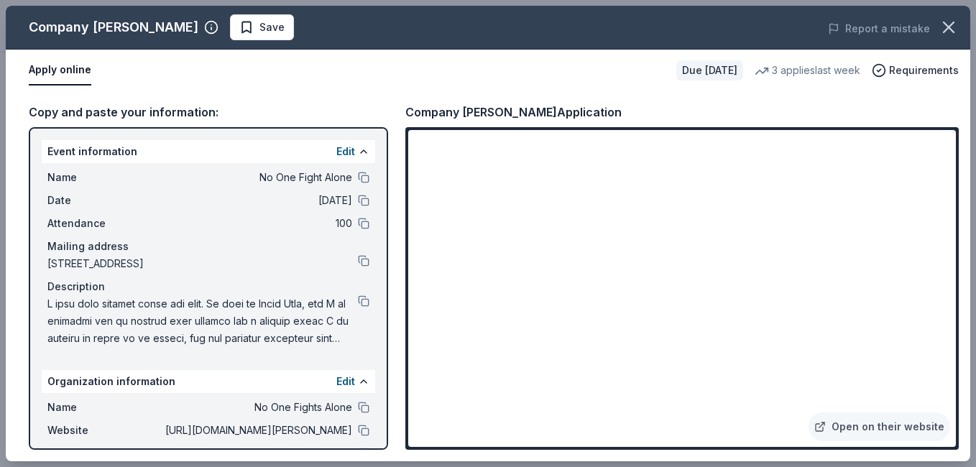
click at [957, 134] on div "Open on their website" at bounding box center [682, 288] width 554 height 323
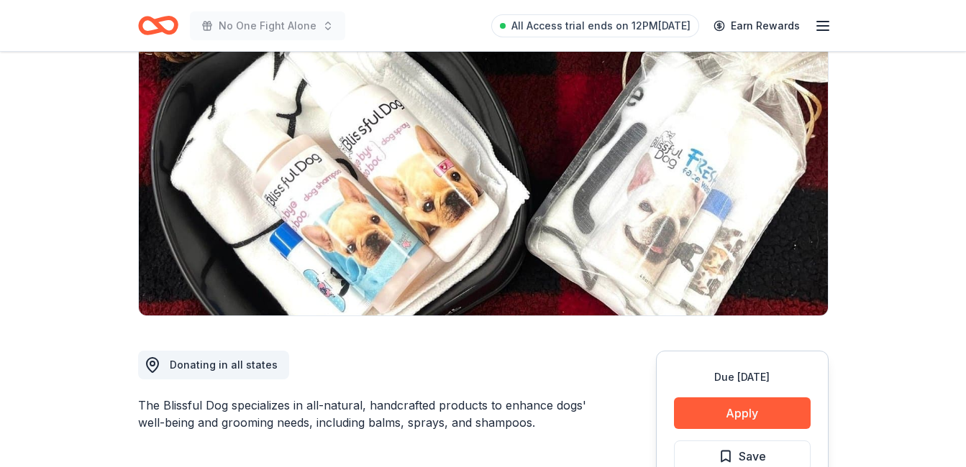
scroll to position [42, 0]
